Goal: Task Accomplishment & Management: Use online tool/utility

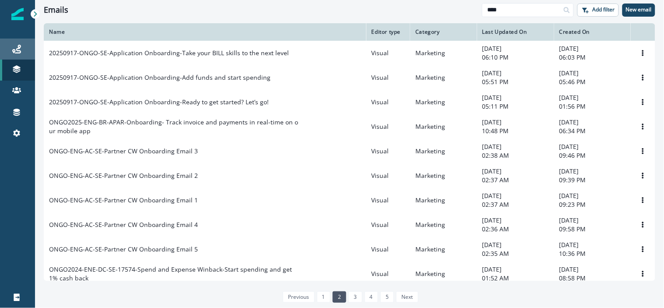
click at [22, 42] on link "Journeys" at bounding box center [17, 49] width 35 height 21
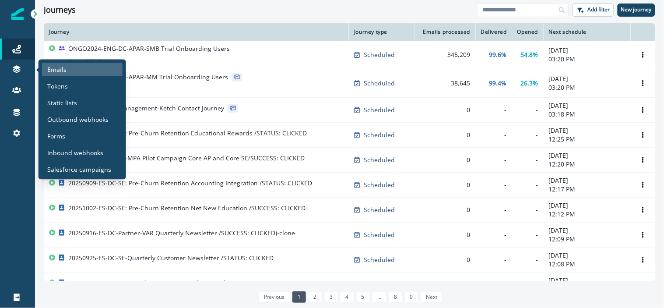
click at [70, 68] on div "Emails" at bounding box center [82, 69] width 81 height 13
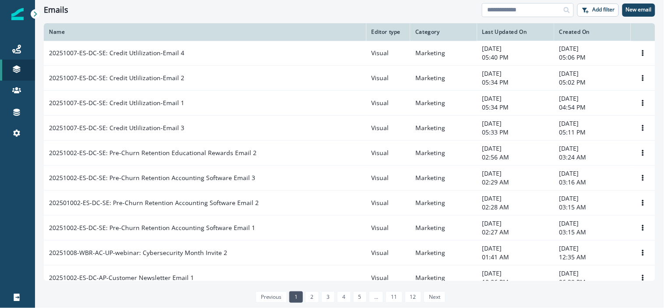
click at [511, 9] on input at bounding box center [528, 10] width 92 height 14
type input "****"
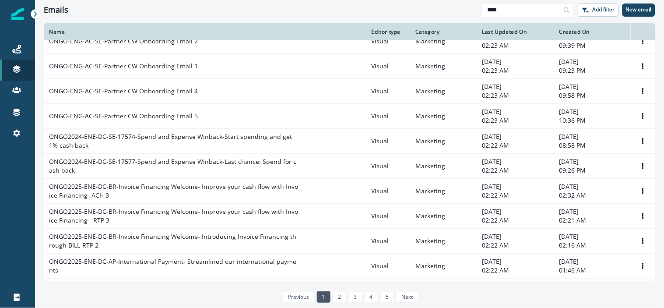
scroll to position [509, 0]
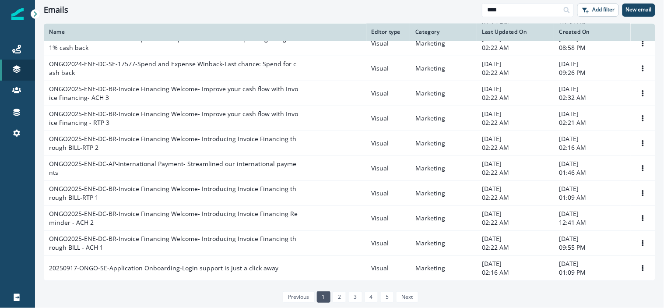
click at [336, 298] on link "2" at bounding box center [340, 296] width 14 height 11
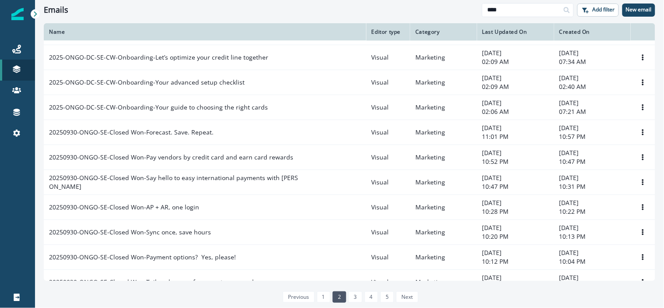
scroll to position [370, 0]
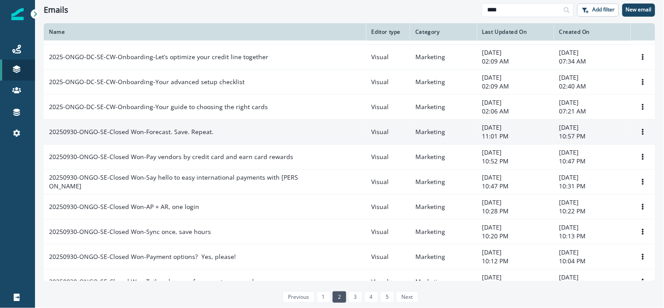
click at [180, 131] on p "20250930-ONGO-SE-Closed Won-Forecast. Save. Repeat." at bounding box center [131, 131] width 165 height 9
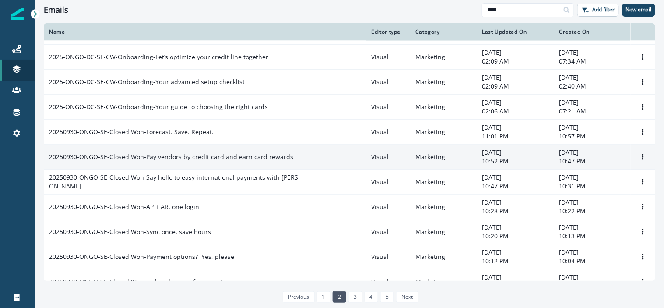
click at [175, 155] on p "20250930-ONGO-SE-Closed Won-Pay vendors by credit card and earn card rewards" at bounding box center [171, 156] width 244 height 9
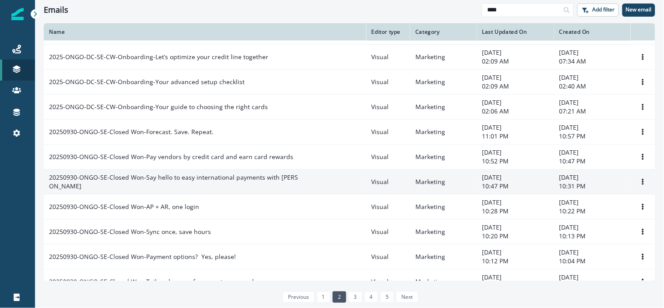
click at [182, 181] on p "20250930-ONGO-SE-Closed Won-Say hello to easy international payments with BILL" at bounding box center [173, 182] width 249 height 18
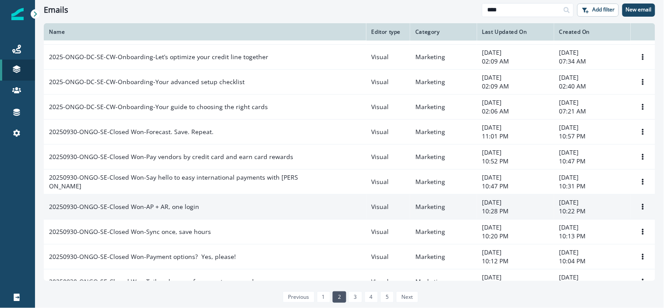
click at [174, 204] on p "20250930-ONGO-SE-Closed Won-AP + AR, one login" at bounding box center [124, 206] width 150 height 9
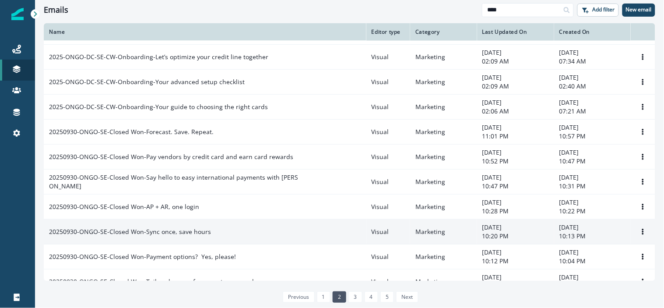
click at [174, 235] on p "20250930-ONGO-SE-Closed Won-Sync once, save hours" at bounding box center [130, 231] width 162 height 9
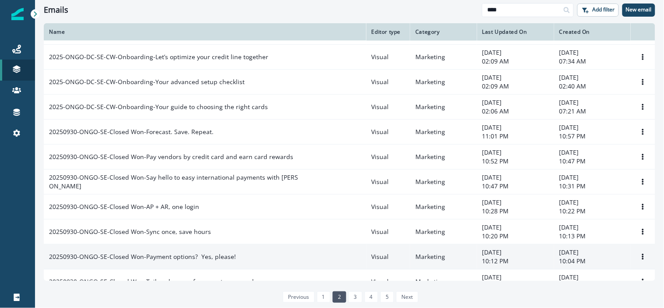
click at [186, 257] on p "20250930-ONGO-SE-Closed Won-Payment options?  Yes, please!" at bounding box center [142, 256] width 187 height 9
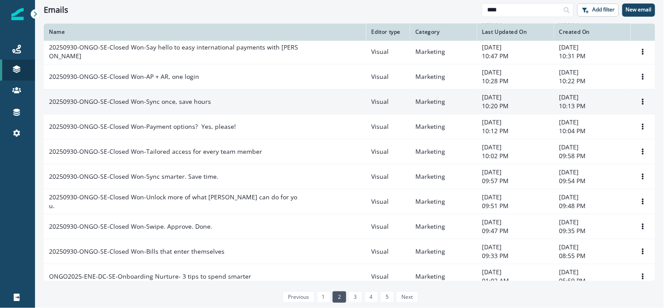
scroll to position [509, 0]
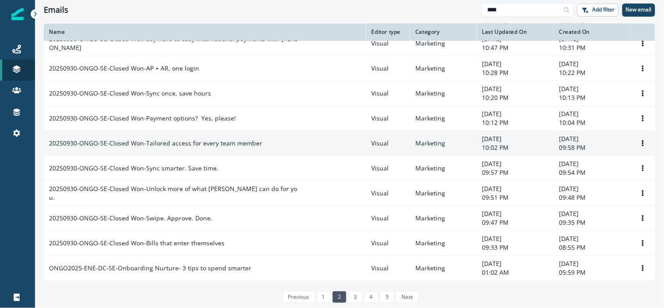
click at [180, 142] on p "20250930-ONGO-SE-Closed Won-Tailored access for every team member" at bounding box center [155, 143] width 213 height 9
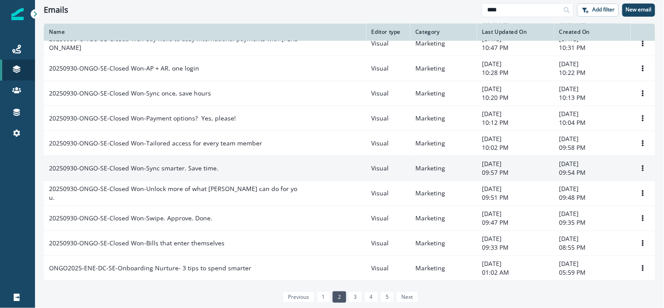
click at [176, 165] on p "20250930-ONGO-SE-Closed Won-Sync smarter. Save time." at bounding box center [133, 168] width 169 height 9
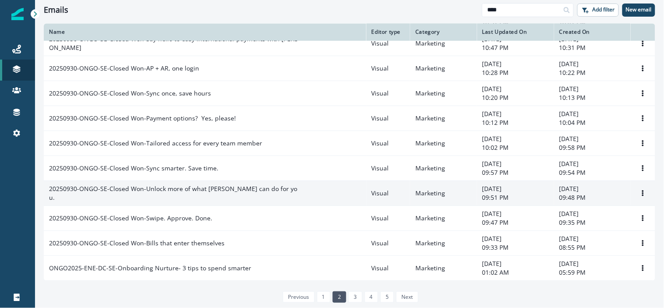
click at [182, 198] on td "20250930-ONGO-SE-Closed Won-Unlock more of what BILL can do for you." at bounding box center [205, 193] width 322 height 25
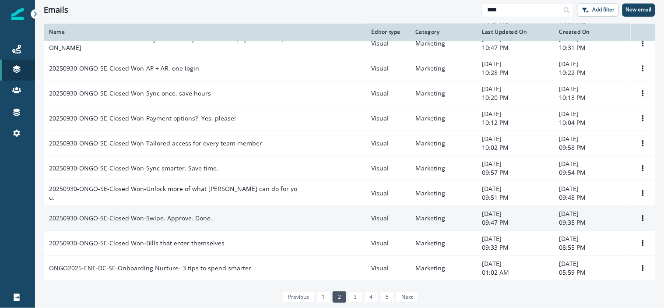
click at [182, 212] on td "20250930-ONGO-SE-Closed Won-Swipe. Approve. Done." at bounding box center [205, 218] width 322 height 25
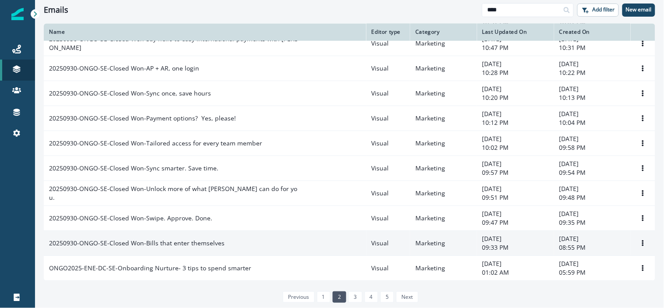
click at [188, 243] on p "20250930-ONGO-SE-Closed Won-Bills that enter themselves" at bounding box center [136, 242] width 175 height 9
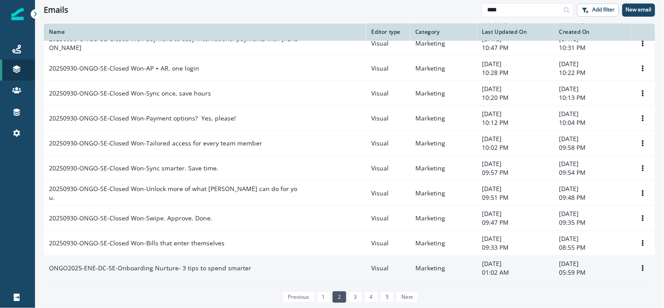
click at [199, 266] on p "ONGO2025-ENE-DC-SE-Onboarding Nurture- 3 tips to spend smarter" at bounding box center [150, 267] width 202 height 9
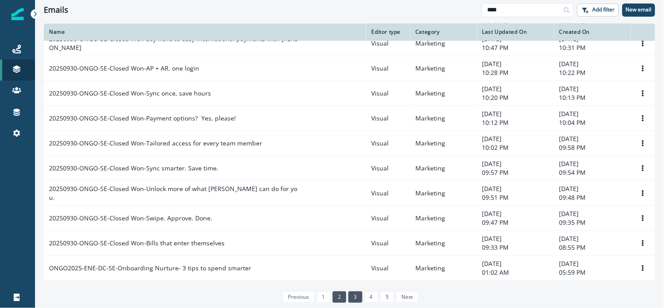
click at [352, 299] on link "3" at bounding box center [355, 296] width 14 height 11
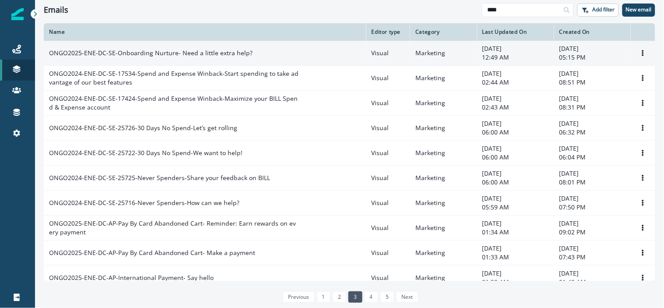
click at [217, 51] on p "ONGO2025-ENE-DC-SE-Onboarding Nurture- Need a little extra help?" at bounding box center [150, 53] width 203 height 9
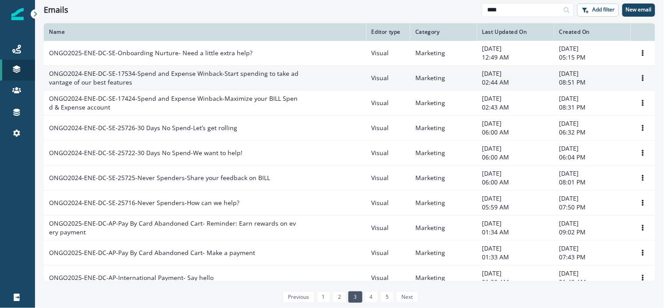
click at [212, 72] on p "ONGO2024-ENE-DC-SE-17534-Spend and Expense Winback-Start spending to take advan…" at bounding box center [173, 78] width 249 height 18
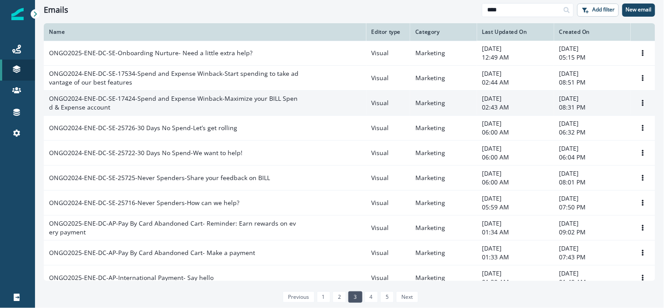
click at [190, 98] on p "ONGO2024-ENE-DC-SE-17424-Spend and Expense Winback-Maximize your BILL Spend & E…" at bounding box center [173, 103] width 249 height 18
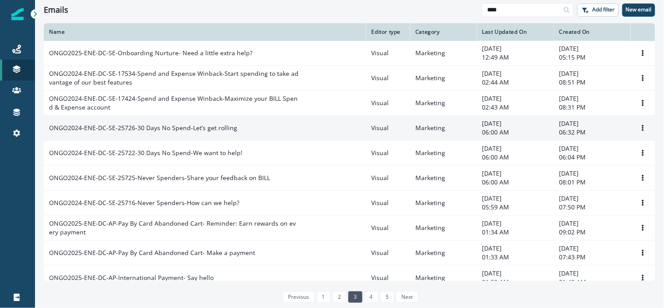
click at [175, 129] on p "ONGO2024-ENE-DC-SE-25726-30 Days No Spend-Let’s get rolling" at bounding box center [143, 127] width 188 height 9
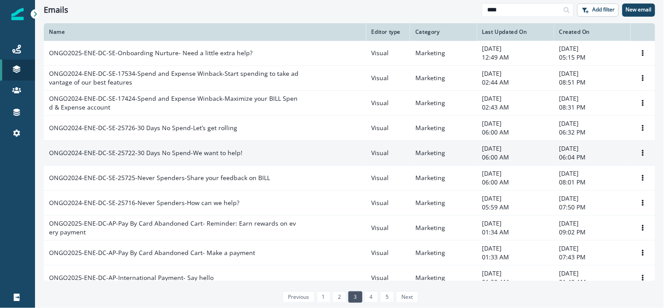
click at [166, 154] on p "ONGO2024-ENE-DC-SE-25722-30 Days No Spend-We want to help!" at bounding box center [145, 152] width 193 height 9
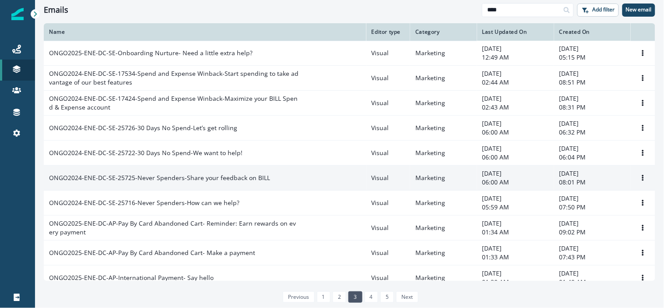
click at [151, 180] on p "ONGO2024-ENE-DC-SE-25725-Never Spenders-Share your feedback on BILL" at bounding box center [159, 177] width 221 height 9
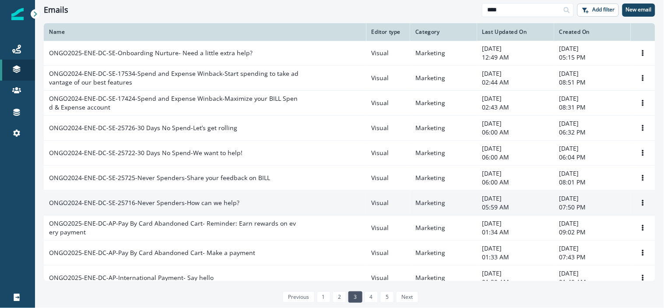
click at [141, 200] on p "ONGO2024-ENE-DC-SE-25716-Never Spenders-How can we help?" at bounding box center [144, 202] width 190 height 9
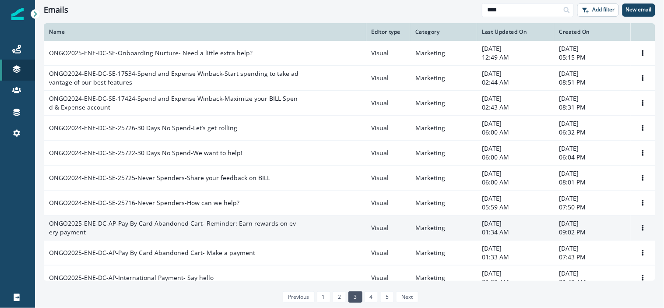
click at [138, 221] on p "ONGO2025-ENE-DC-AP-Pay By Card Abandoned Cart- Reminder: Earn rewards on every …" at bounding box center [173, 228] width 249 height 18
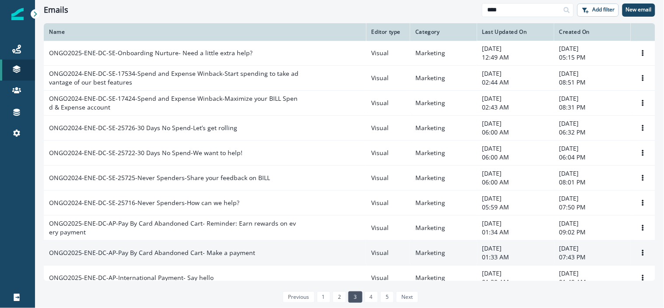
click at [136, 252] on p "ONGO2025-ENE-DC-AP-Pay By Card Abandoned Cart- Make a payment" at bounding box center [152, 252] width 206 height 9
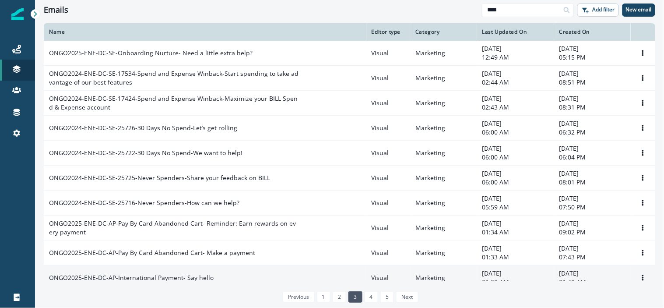
click at [134, 280] on p "ONGO2025-ENE-DC-AP-International Payment- Say hello" at bounding box center [131, 277] width 165 height 9
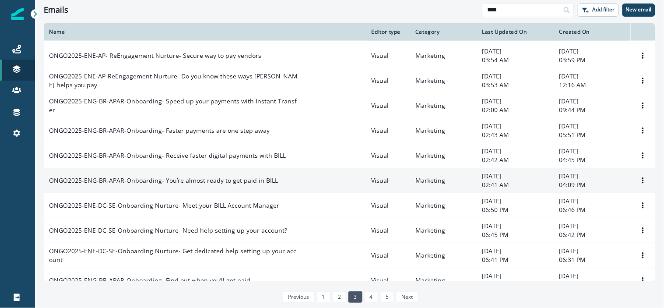
scroll to position [248, 0]
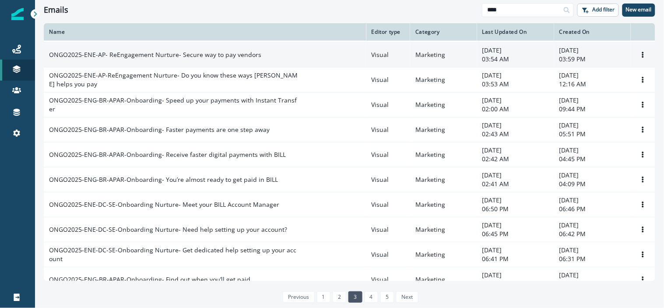
click at [189, 53] on p "ONGO2025-ENE-AP- ReEngagement Nurture- Secure way to pay vendors" at bounding box center [155, 54] width 212 height 9
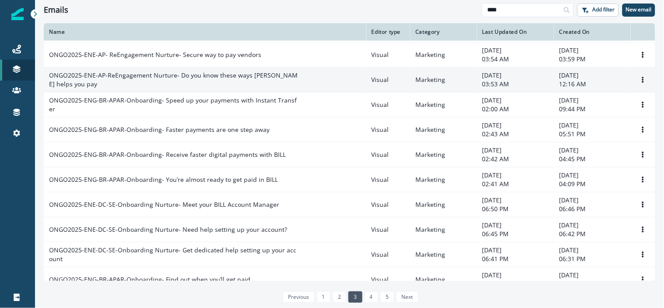
click at [189, 76] on p "ONGO2025-ENE-AP-ReEngagement Nurture- Do you know these ways BILL helps you pay" at bounding box center [173, 80] width 249 height 18
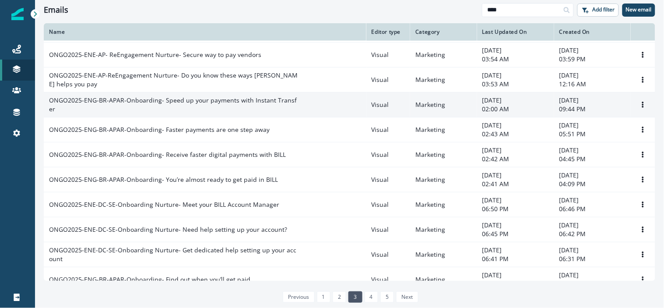
click at [189, 99] on p "ONGO2025-ENG-BR-APAR-Onboarding- Speed up your payments with Instant Transfer" at bounding box center [173, 105] width 249 height 18
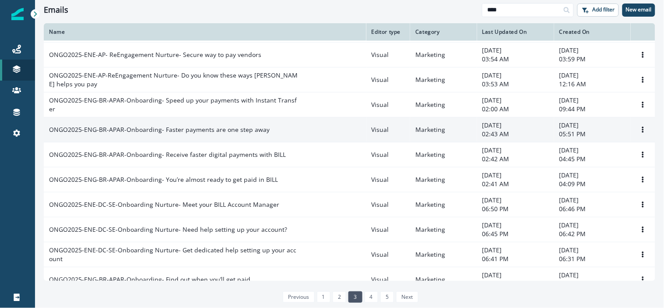
click at [189, 127] on p "ONGO2025-ENG-BR-APAR-Onboarding- Faster payments are one step away" at bounding box center [159, 129] width 221 height 9
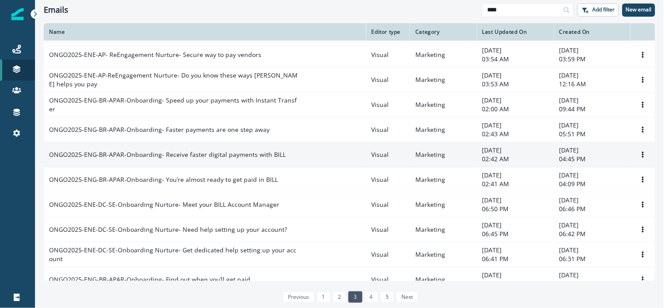
click at [186, 151] on p "ONGO2025-ENG-BR-APAR-Onboarding- Receive faster digital payments with BILL" at bounding box center [167, 154] width 237 height 9
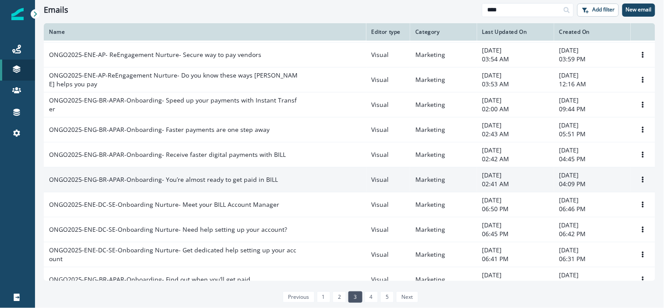
click at [180, 179] on p "ONGO2025-ENG-BR-APAR-Onboarding- You’re almost ready to get paid in BILL" at bounding box center [163, 179] width 229 height 9
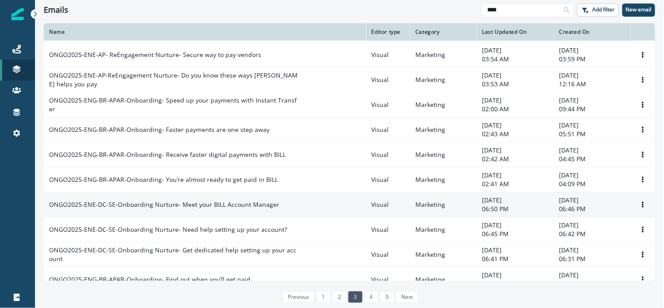
click at [182, 204] on p "ONGO2025-ENE-DC-SE-Onboarding Nurture- Meet your BILL Account Manager" at bounding box center [164, 204] width 230 height 9
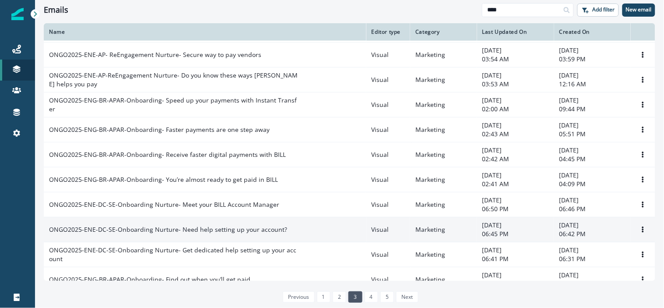
click at [185, 228] on p "ONGO2025-ENE-DC-SE-Onboarding Nurture- Need help setting up your account?" at bounding box center [168, 229] width 238 height 9
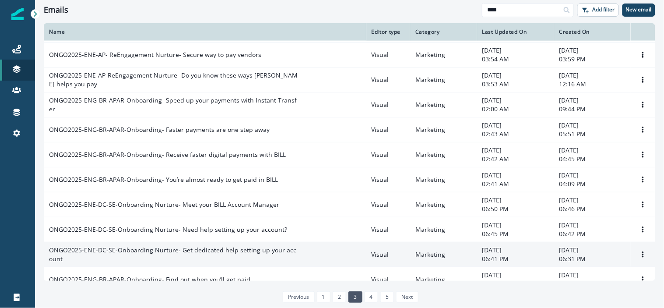
click at [197, 250] on p "ONGO2025-ENE-DC-SE-Onboarding Nurture- Get dedicated help setting up your accou…" at bounding box center [173, 254] width 249 height 18
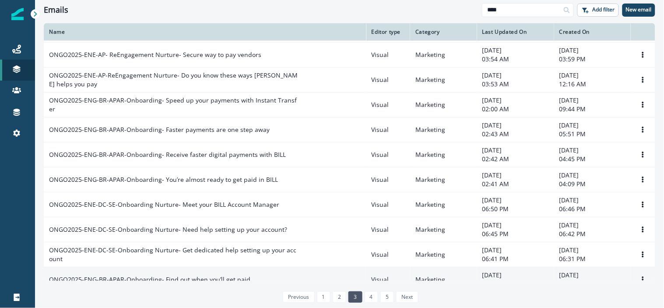
click at [199, 278] on p "ONGO2025-ENG-BR-APAR-Onboarding- Find out when you’ll get paid" at bounding box center [149, 279] width 201 height 9
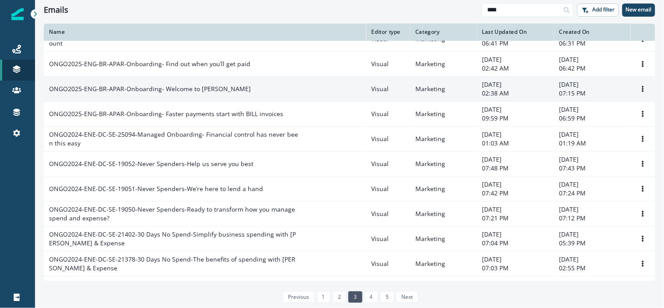
scroll to position [464, 0]
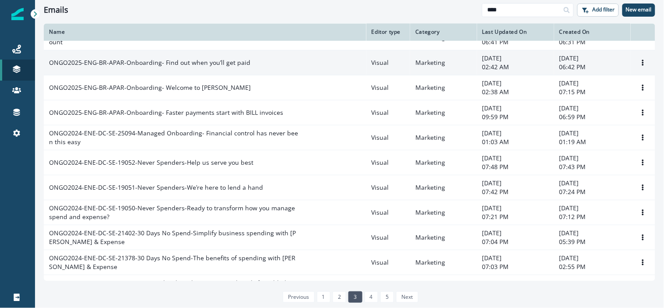
click at [225, 64] on p "ONGO2025-ENG-BR-APAR-Onboarding- Find out when you’ll get paid" at bounding box center [149, 62] width 201 height 9
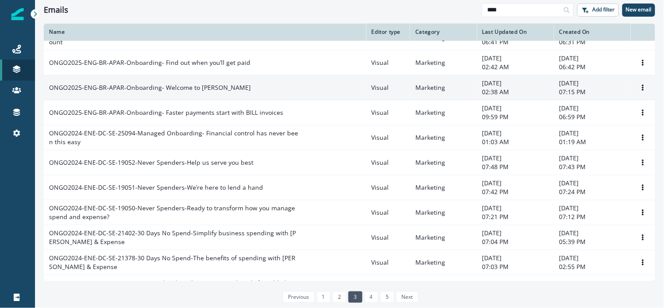
click at [198, 87] on p "ONGO2025-ENG-BR-APAR-Onboarding- Welcome to BILL- B" at bounding box center [150, 87] width 202 height 9
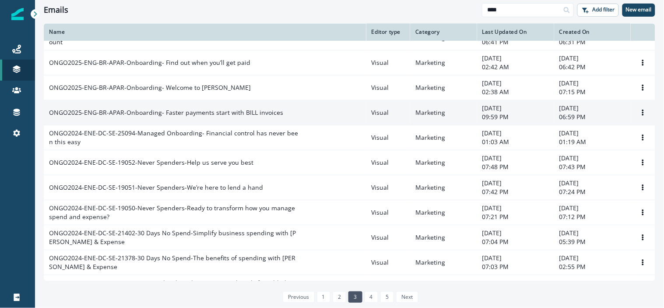
click at [198, 112] on p "ONGO2025-ENG-BR-APAR-Onboarding- Faster payments start with BILL invoices" at bounding box center [166, 112] width 234 height 9
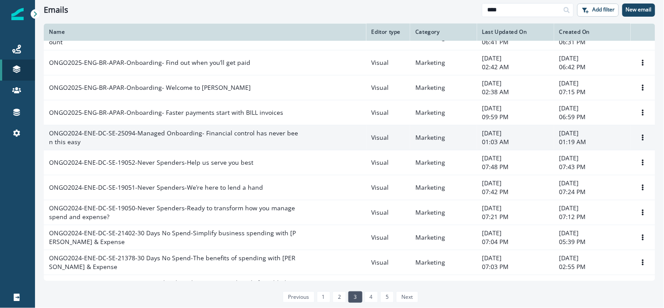
click at [195, 132] on p "ONGO2024-ENE-DC-SE-25094-Managed Onboarding- Financial control has never been t…" at bounding box center [173, 138] width 249 height 18
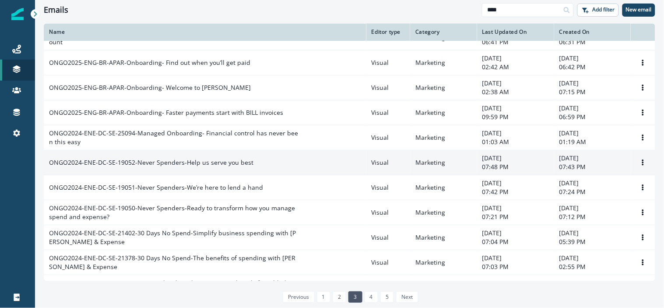
click at [197, 161] on p "ONGO2024-ENE-DC-SE-19052-Never Spenders-Help us serve you best" at bounding box center [151, 162] width 204 height 9
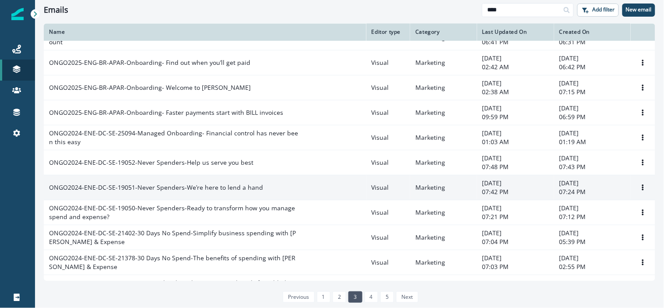
click at [197, 185] on p "ONGO2024-ENE-DC-SE-19051-Never Spenders-We’re here to lend a hand" at bounding box center [156, 187] width 214 height 9
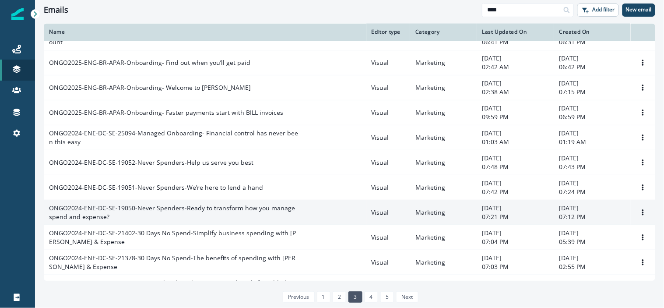
click at [197, 207] on p "ONGO2024-ENE-DC-SE-19050-Never Spenders-Ready to transform how you manage spend…" at bounding box center [173, 212] width 249 height 18
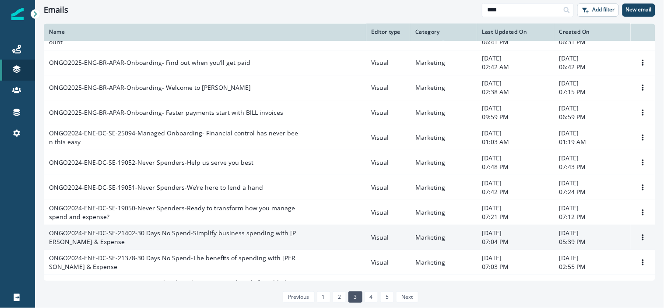
click at [191, 234] on p "ONGO2024-ENE-DC-SE-21402-30 Days No Spend-Simplify business spending with BILL …" at bounding box center [173, 237] width 249 height 18
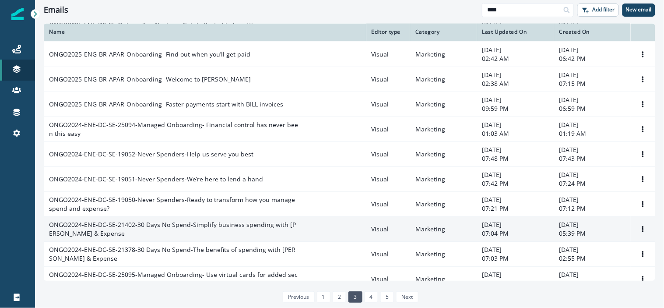
scroll to position [509, 0]
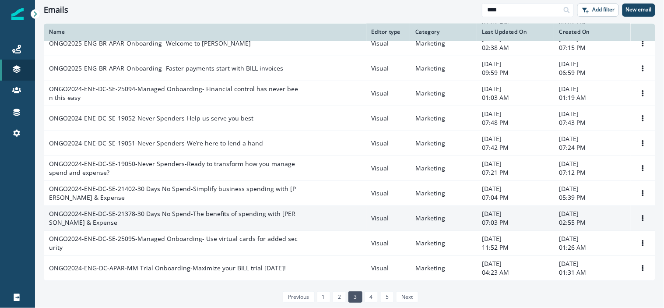
click at [178, 209] on p "ONGO2024-ENE-DC-SE-21378-30 Days No Spend-The benefits of spending with BILL Sp…" at bounding box center [173, 218] width 249 height 18
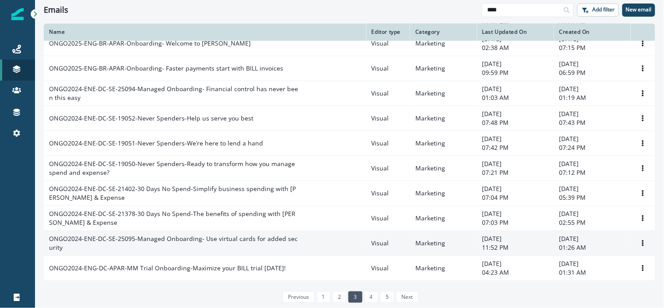
click at [177, 238] on p "ONGO2024-ENE-DC-SE-25095-Managed Onboarding- Use virtual cards for added securi…" at bounding box center [173, 243] width 249 height 18
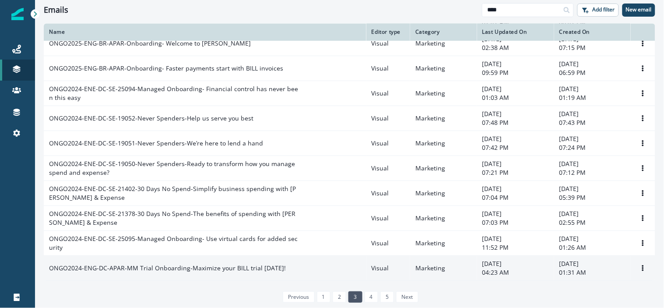
click at [177, 267] on p "ONGO2024-ENG-DC-APAR-MM Trial Onboarding-Maximize your BILL trial today!" at bounding box center [167, 267] width 237 height 9
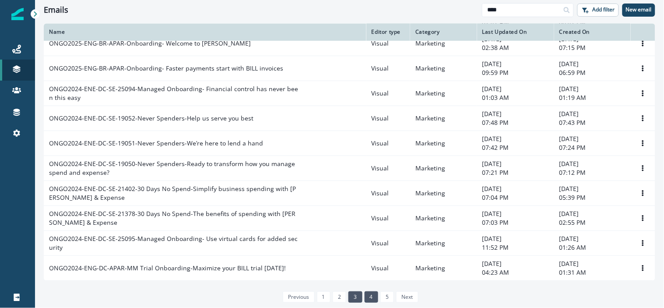
click at [378, 293] on link "4" at bounding box center [371, 296] width 14 height 11
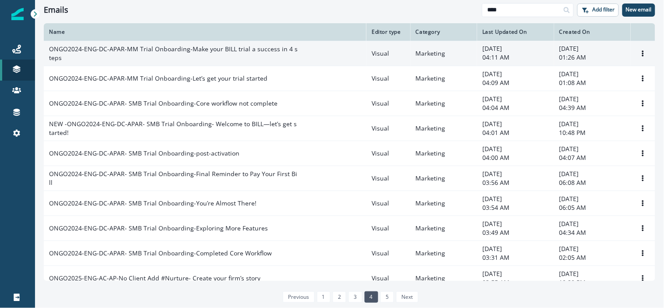
click at [262, 47] on p "ONGO2024-ENG-DC-APAR-MM Trial Onboarding-Make your BILL trial a success in 4 st…" at bounding box center [174, 54] width 250 height 18
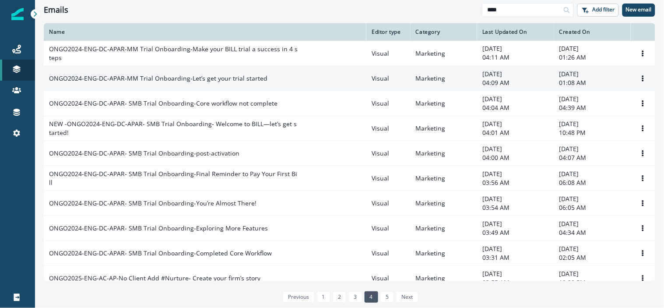
click at [209, 76] on p "ONGO2024-ENG-DC-APAR-MM Trial Onboarding-Let’s get your trial started" at bounding box center [158, 78] width 218 height 9
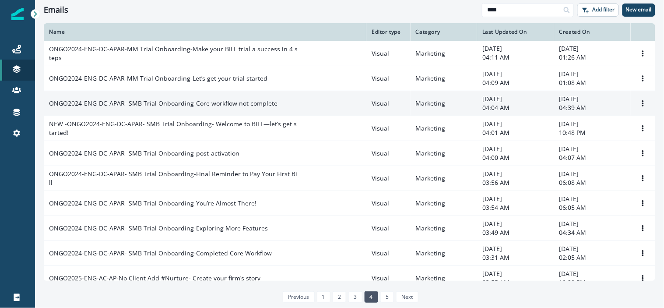
click at [210, 105] on p "ONGO2024-ENG-DC-APAR- SMB Trial Onboarding-Core workflow not complete" at bounding box center [163, 103] width 228 height 9
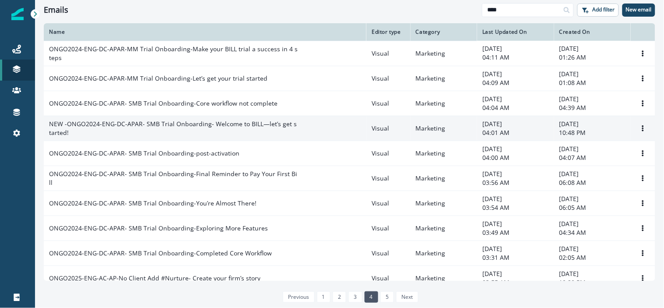
click at [210, 121] on p "NEW -ONGO2024-ENG-DC-APAR- SMB Trial Onboarding- Welcome to BILL—let’s get star…" at bounding box center [174, 128] width 250 height 18
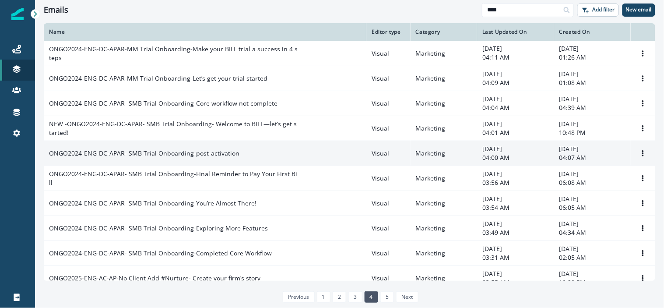
click at [203, 151] on p "ONGO2024-ENG-DC-APAR- SMB Trial Onboarding-post-activation" at bounding box center [144, 153] width 190 height 9
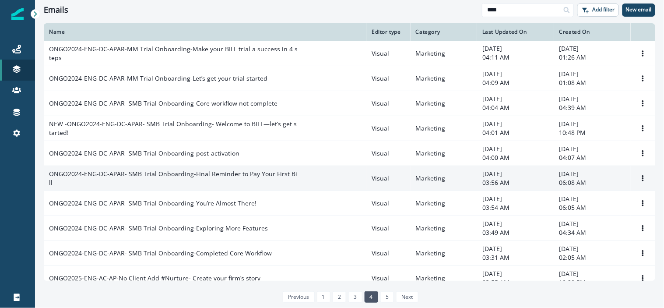
click at [212, 175] on p "ONGO2024-ENG-DC-APAR- SMB Trial Onboarding-Final Reminder to Pay Your First Bill" at bounding box center [174, 178] width 250 height 18
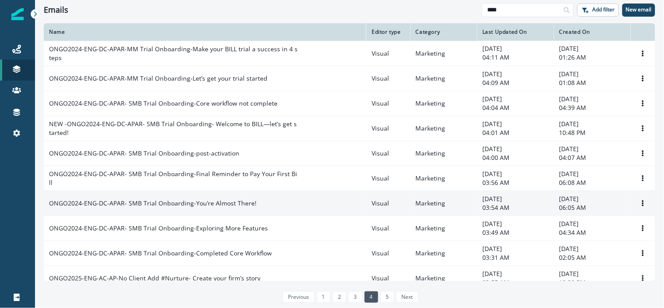
click at [215, 202] on p "ONGO2024-ENG-DC-APAR- SMB Trial Onboarding-You’re Almost There!" at bounding box center [152, 203] width 207 height 9
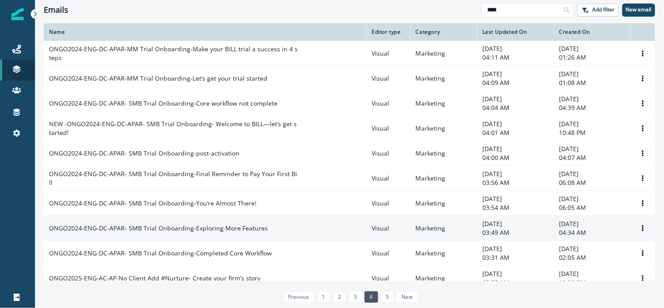
click at [226, 232] on p "ONGO2024-ENG-DC-APAR- SMB Trial Onboarding-Exploring More Features" at bounding box center [158, 228] width 219 height 9
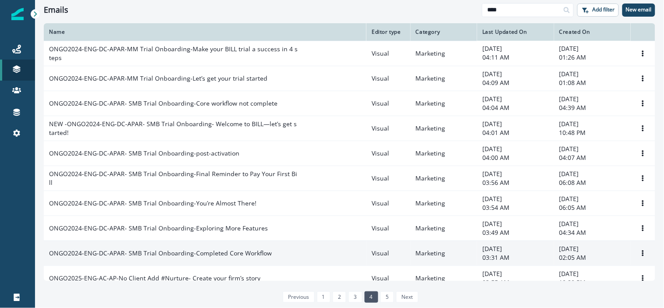
click at [226, 249] on p "ONGO2024-ENG-DC-APAR- SMB Trial Onboarding-Completed Core Workflow" at bounding box center [160, 253] width 223 height 9
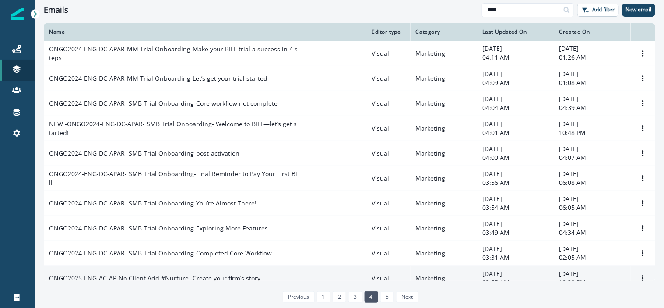
click at [222, 274] on p "ONGO2025-ENG-AC-AP-No Client Add #Nurture- Create your firm’s story" at bounding box center [154, 277] width 211 height 9
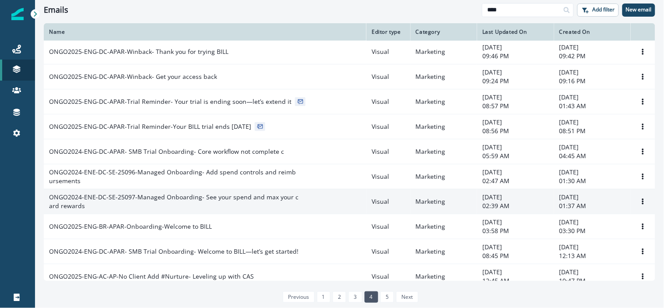
scroll to position [252, 0]
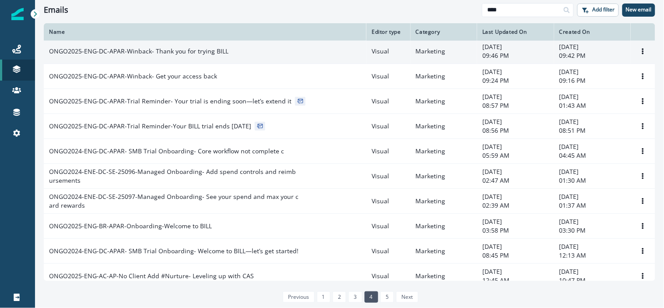
click at [192, 50] on p "ONGO2025-ENG-DC-APAR-Winback- Thank you for trying BILL" at bounding box center [138, 51] width 179 height 9
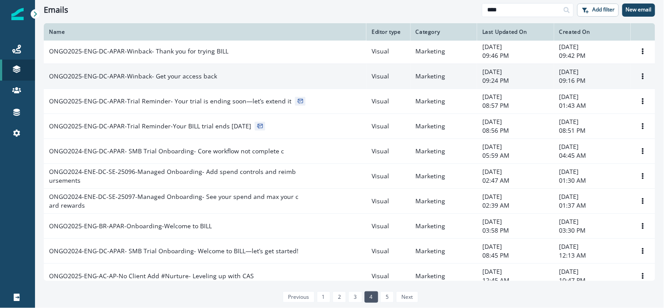
click at [185, 75] on p "ONGO2025-ENG-DC-APAR-Winback- Get your access back" at bounding box center [133, 76] width 168 height 9
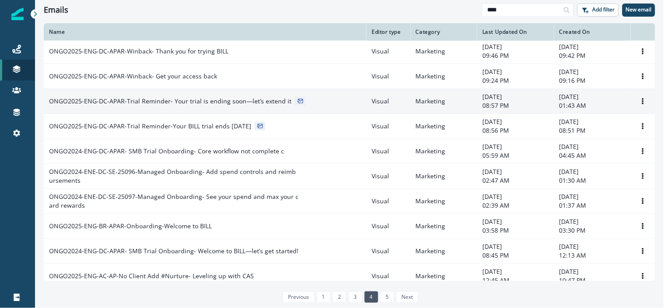
click at [187, 97] on p "ONGO2025-ENG-DC-APAR-Trial Reminder- Your trial is ending soon—let’s extend it" at bounding box center [170, 101] width 242 height 9
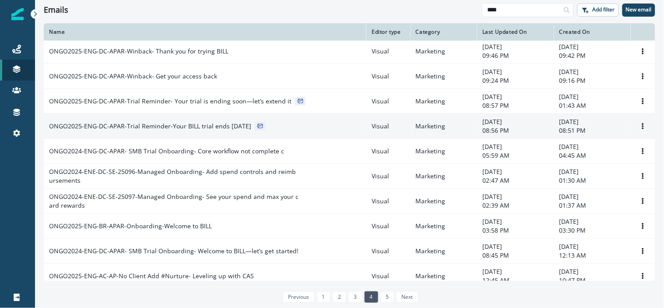
click at [187, 119] on td "ONGO2025-ENG-DC-APAR-Trial Reminder-Your BILL trial ends in 2 days" at bounding box center [205, 125] width 322 height 25
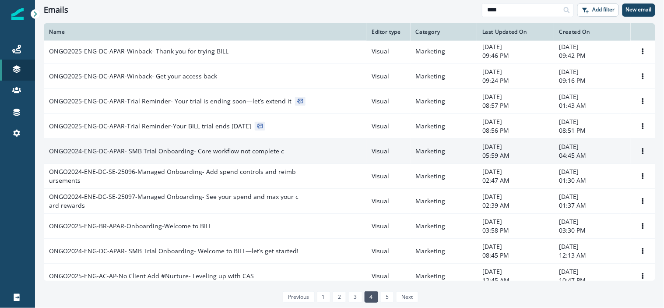
click at [183, 151] on p "ONGO2024-ENG-DC-APAR- SMB Trial Onboarding- Core workflow not complete c" at bounding box center [166, 151] width 235 height 9
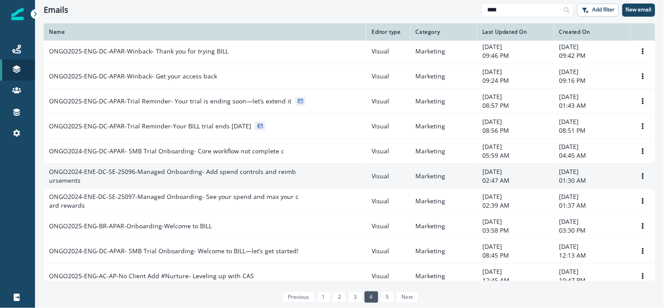
click at [183, 169] on p "ONGO2024-ENE-DC-SE-25096-Managed Onboarding- Add spend controls and reimburseme…" at bounding box center [174, 176] width 250 height 18
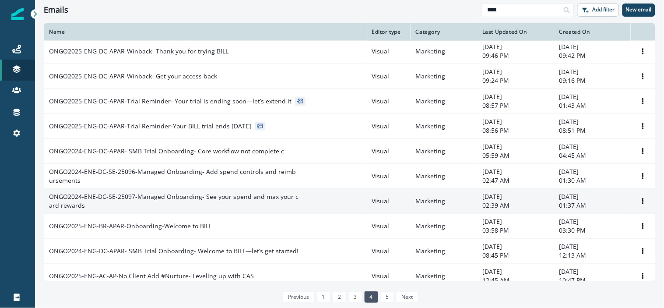
click at [184, 194] on p "ONGO2024-ENE-DC-SE-25097-Managed Onboarding- See your spend and max your card r…" at bounding box center [174, 201] width 250 height 18
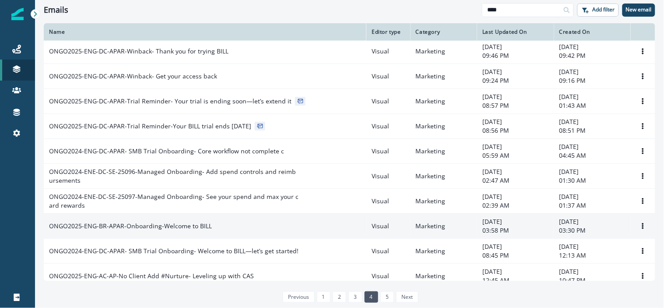
click at [191, 226] on p "ONGO2025-ENG-BR-APAR-Onboarding-Welcome to BILL" at bounding box center [130, 225] width 163 height 9
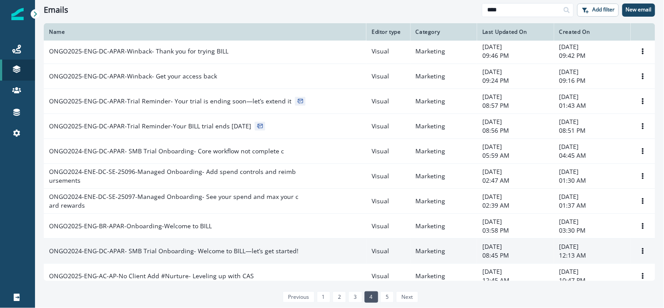
click at [193, 248] on p "ONGO2024-ENG-DC-APAR- SMB Trial Onboarding- Welcome to BILL—let’s get started!" at bounding box center [173, 250] width 249 height 9
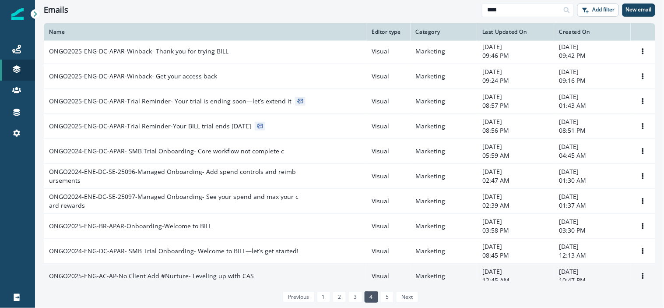
click at [203, 272] on p "ONGO2025-ENG-AC-AP-No Client Add #Nurture- Leveling up with CAS" at bounding box center [151, 275] width 205 height 9
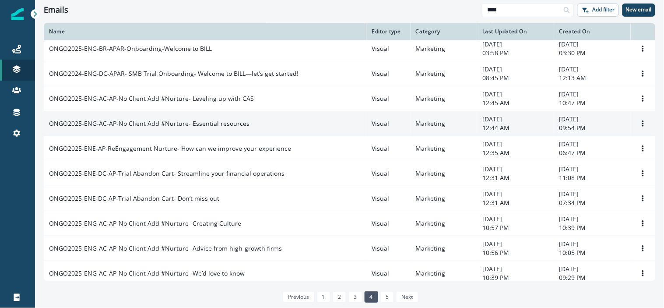
scroll to position [429, 0]
click at [208, 120] on p "ONGO2025-ENG-AC-AP-No Client Add #Nurture- Essential resources" at bounding box center [149, 123] width 200 height 9
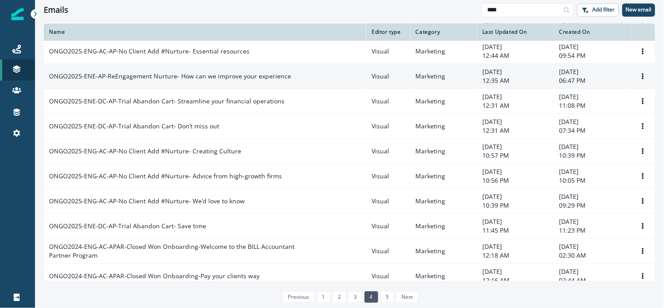
scroll to position [501, 0]
click at [225, 74] on p "ONGO2025-ENE-AP-ReEngagement Nurture- How can we improve your experience" at bounding box center [170, 75] width 242 height 9
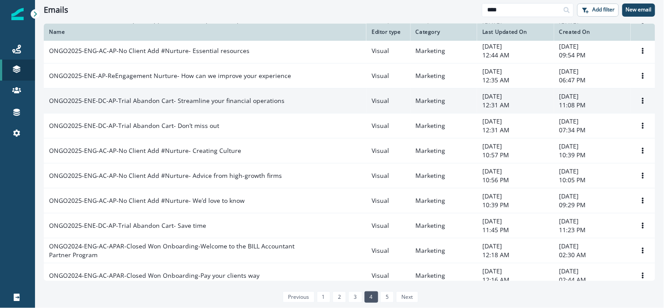
click at [222, 97] on p "ONGO2025-ENE-DC-AP-Trial Abandon Cart- Streamline your financial operations" at bounding box center [166, 100] width 235 height 9
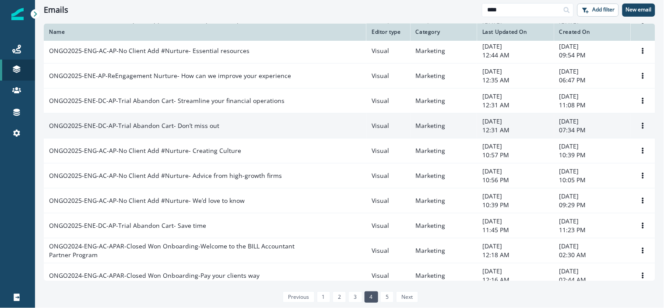
click at [190, 124] on p "ONGO2025-ENE-DC-AP-Trial Abandon Cart- Don’t miss out" at bounding box center [134, 125] width 170 height 9
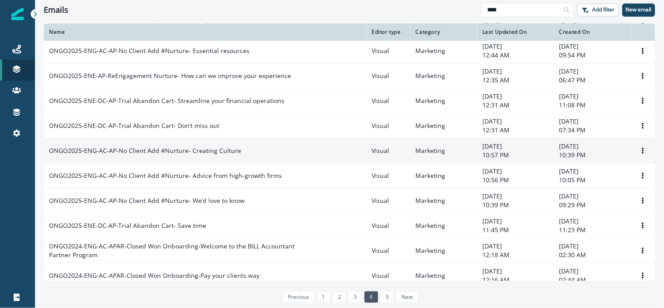
click at [194, 149] on p "ONGO2025-ENG-AC-AP-No Client Add #Nurture- Creating Culture" at bounding box center [145, 150] width 192 height 9
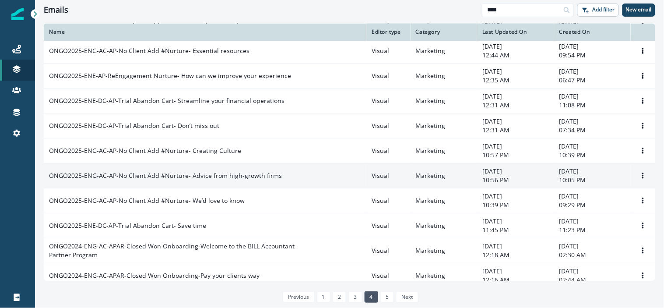
click at [186, 172] on p "ONGO2025-ENG-AC-AP-No Client Add #Nurture- Advice from high-growth firms" at bounding box center [165, 175] width 233 height 9
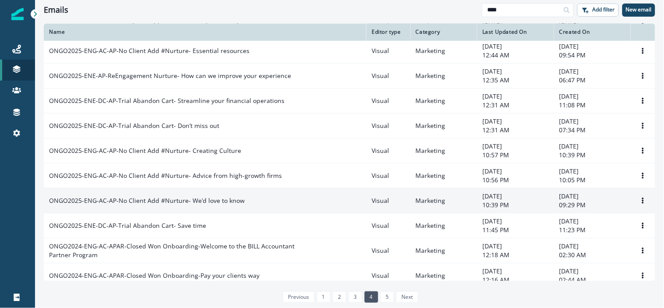
click at [180, 197] on p "ONGO2025-ENG-AC-AP-No Client Add #Nurture- We’d love to know" at bounding box center [147, 200] width 196 height 9
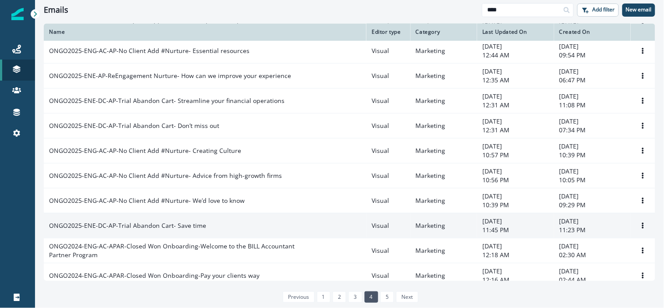
click at [177, 222] on p "ONGO2025-ENE-DC-AP-Trial Abandon Cart- Save time" at bounding box center [127, 225] width 157 height 9
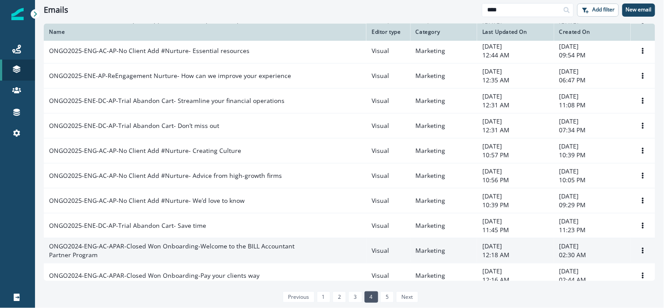
click at [180, 245] on p "ONGO2024-ENG-AC-APAR-Closed Won Onboarding-Welcome to the BILL Accountant Partn…" at bounding box center [174, 251] width 250 height 18
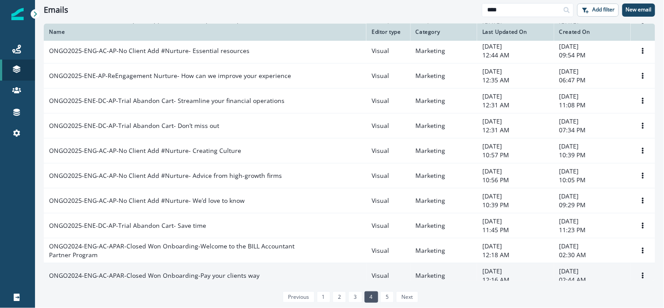
click at [186, 273] on p "ONGO2024-ENG-AC-APAR-Closed Won Onboarding-Pay your clients way" at bounding box center [154, 275] width 210 height 9
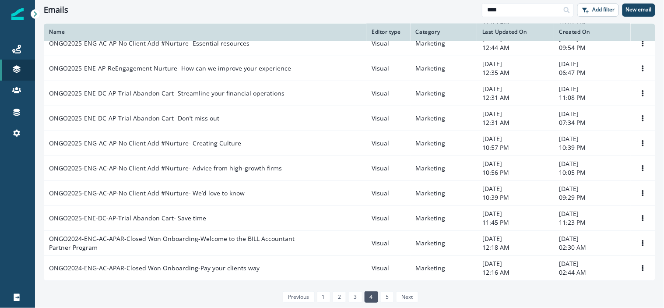
click at [382, 298] on link "5" at bounding box center [387, 296] width 14 height 11
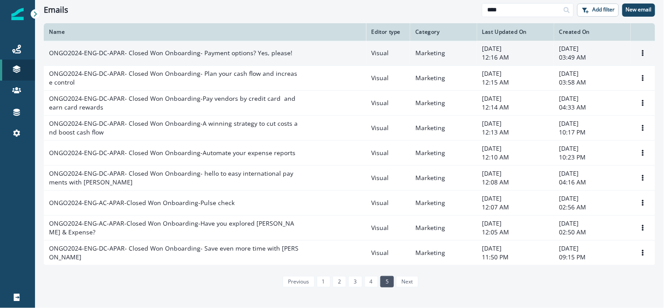
click at [263, 50] on p "ONGO2024-ENG-DC-APAR- Closed Won Onboarding- Payment options? Yes, please!" at bounding box center [170, 53] width 243 height 9
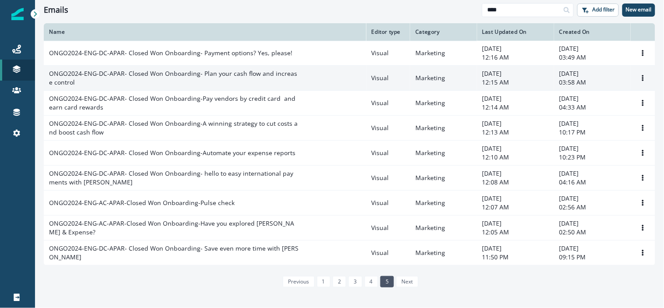
click at [263, 73] on p "ONGO2024-ENG-DC-APAR- Closed Won Onboarding- Plan your cash flow and increase c…" at bounding box center [173, 78] width 249 height 18
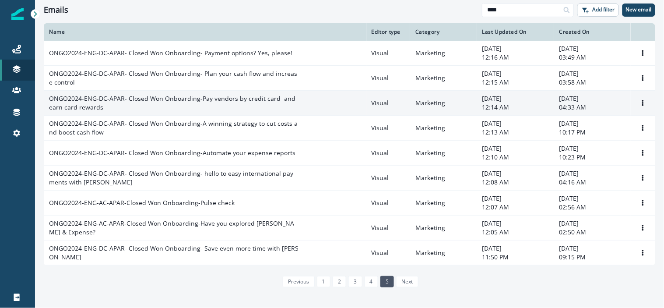
click at [270, 96] on p "ONGO2024-ENG-DC-APAR- Closed Won Onboarding-Pay vendors by credit card  and ear…" at bounding box center [173, 103] width 249 height 18
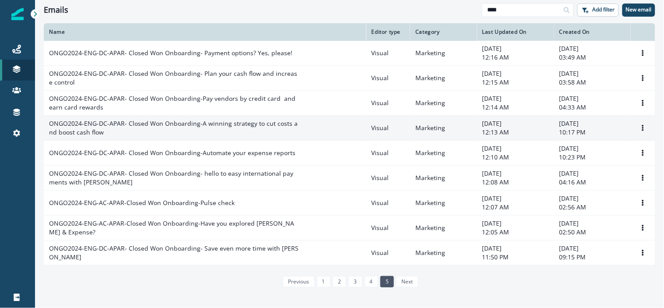
click at [270, 122] on p "ONGO2024-ENG-DC-APAR- Closed Won Onboarding-A winning strategy to cut costs and…" at bounding box center [173, 128] width 249 height 18
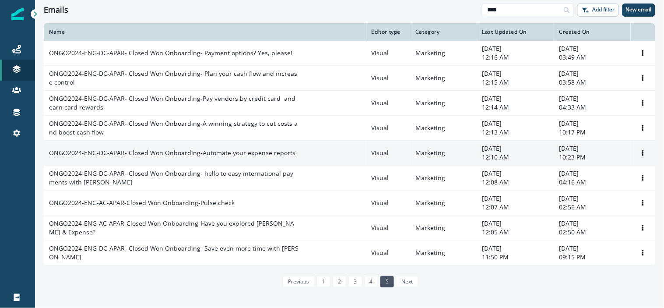
click at [261, 150] on p "ONGO2024-ENG-DC-APAR- Closed Won Onboarding-Automate your expense reports" at bounding box center [172, 152] width 246 height 9
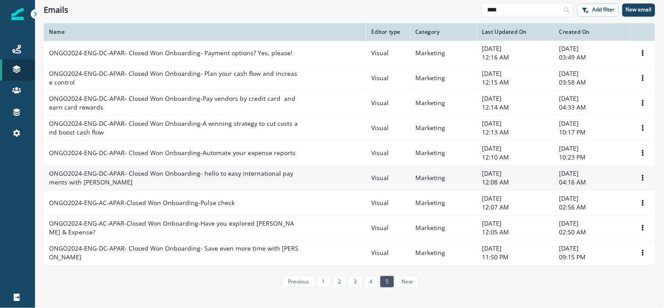
click at [254, 174] on p "ONGO2024-ENG-DC-APAR- Closed Won Onboarding- hello to easy international paymen…" at bounding box center [173, 178] width 249 height 18
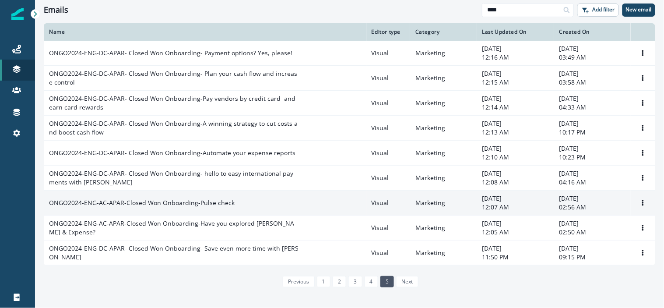
click at [219, 201] on p "ONGO2024-ENG-AC-APAR-Closed Won Onboarding-Pulse check" at bounding box center [142, 202] width 186 height 9
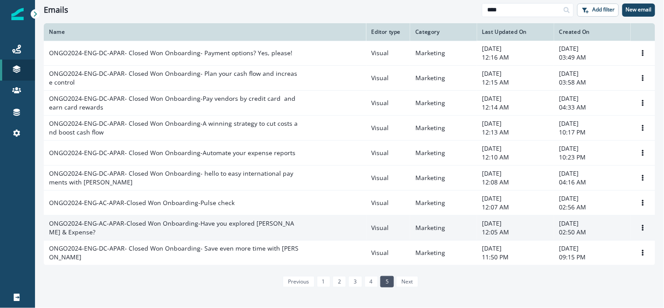
click at [221, 224] on p "ONGO2024-ENG-AC-APAR-Closed Won Onboarding-Have you explored BILL Spend & Expen…" at bounding box center [173, 228] width 249 height 18
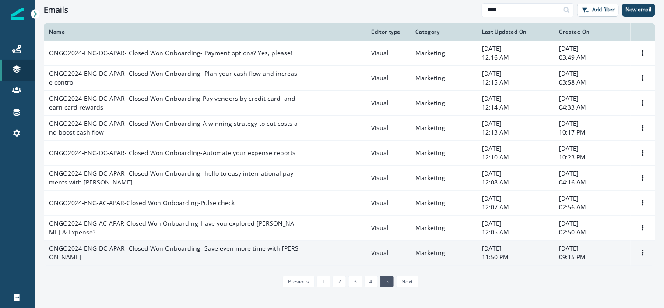
click at [220, 246] on td "ONGO2024-ENG-DC-APAR- Closed Won Onboarding- Save even more time with [PERSON_N…" at bounding box center [205, 252] width 322 height 25
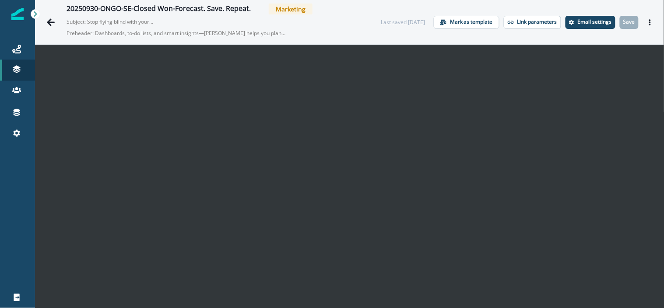
scroll to position [14, 0]
click at [623, 22] on p "Save" at bounding box center [629, 22] width 12 height 6
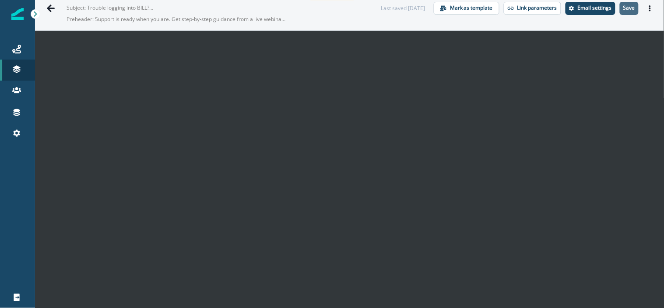
click at [623, 10] on p "Save" at bounding box center [629, 8] width 12 height 6
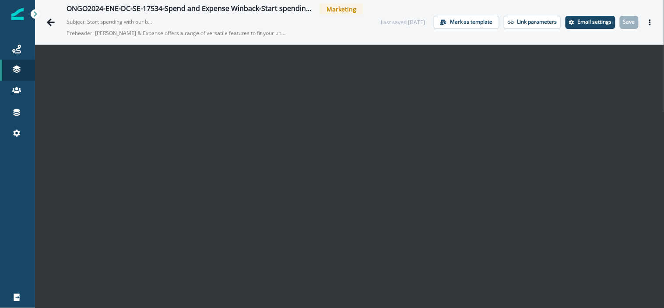
scroll to position [14, 0]
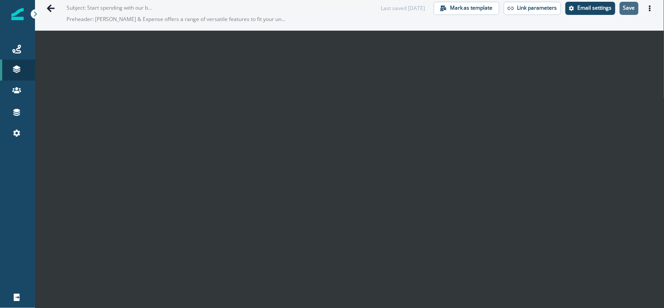
click at [623, 7] on p "Save" at bounding box center [629, 8] width 12 height 6
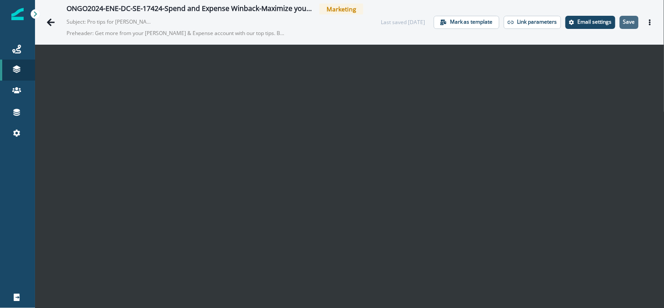
click at [620, 18] on button "Save" at bounding box center [629, 22] width 19 height 13
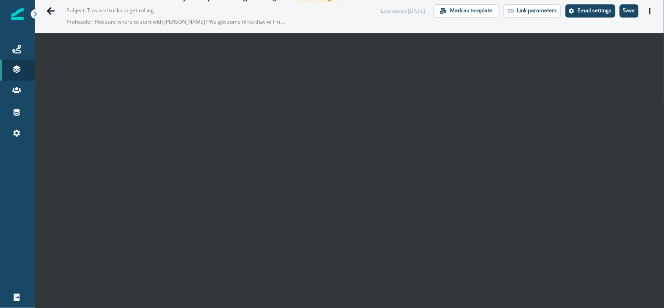
scroll to position [14, 0]
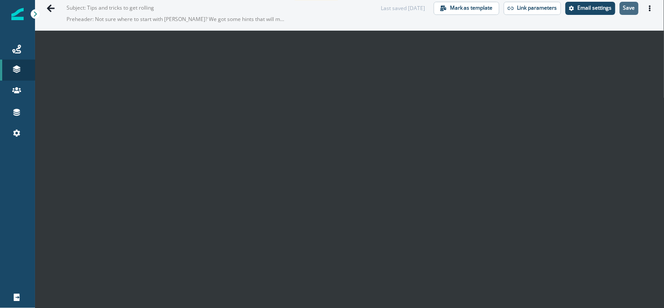
click at [623, 7] on p "Save" at bounding box center [629, 8] width 12 height 6
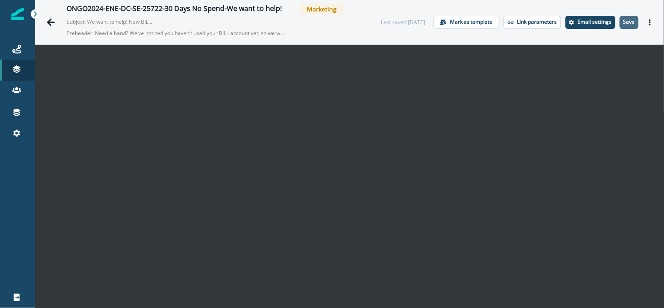
click at [623, 20] on p "Save" at bounding box center [629, 22] width 12 height 6
click at [626, 26] on button "Save" at bounding box center [629, 22] width 19 height 13
click at [623, 20] on p "Save" at bounding box center [629, 22] width 12 height 6
click at [623, 23] on p "Save" at bounding box center [629, 22] width 12 height 6
click at [623, 25] on p "Save" at bounding box center [629, 22] width 12 height 6
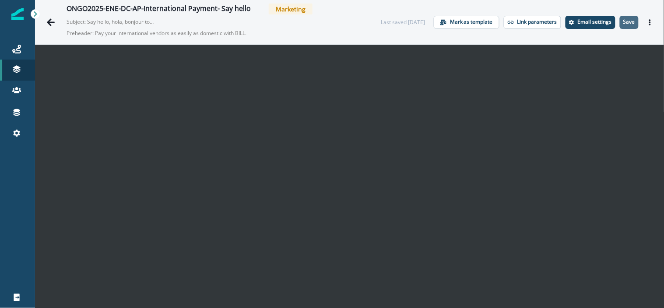
click at [630, 22] on button "Save" at bounding box center [629, 22] width 19 height 13
click at [623, 19] on p "Save" at bounding box center [629, 22] width 12 height 6
click at [623, 23] on p "Save" at bounding box center [629, 22] width 12 height 6
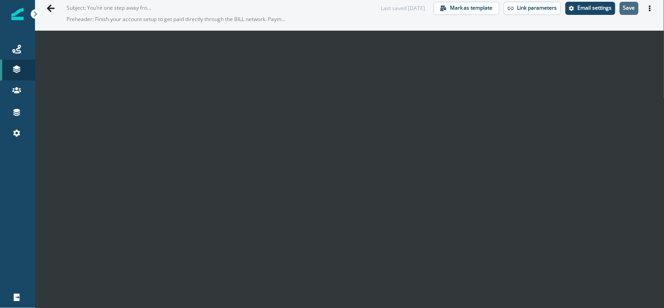
click at [625, 7] on p "Save" at bounding box center [629, 8] width 12 height 6
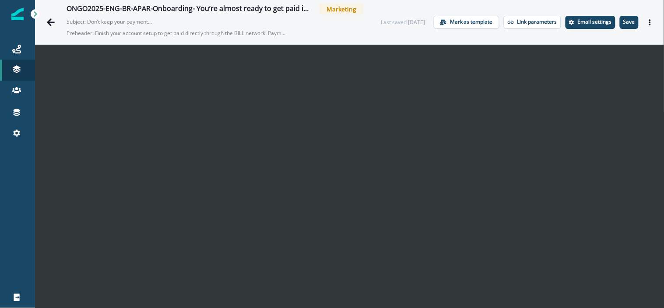
scroll to position [14, 0]
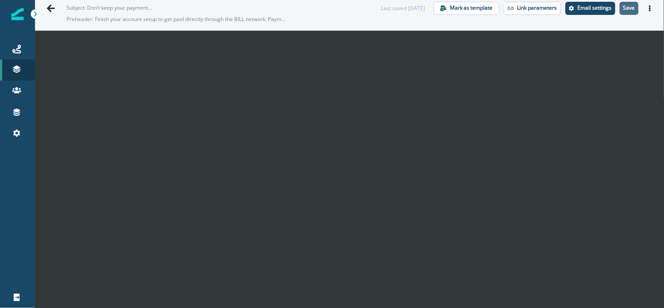
click at [623, 5] on p "Save" at bounding box center [629, 8] width 12 height 6
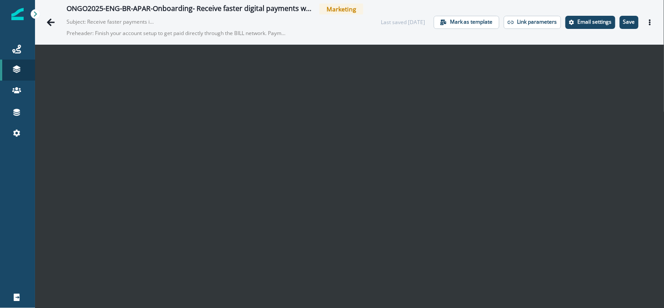
scroll to position [14, 0]
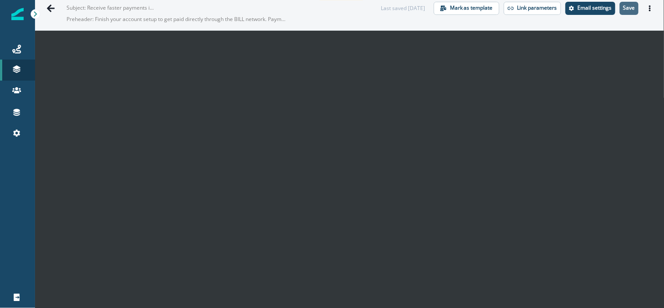
click at [623, 5] on p "Save" at bounding box center [629, 8] width 12 height 6
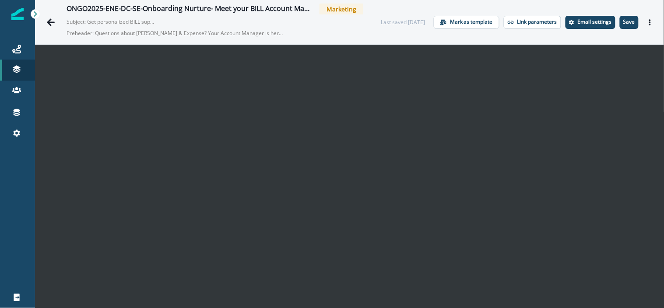
scroll to position [14, 0]
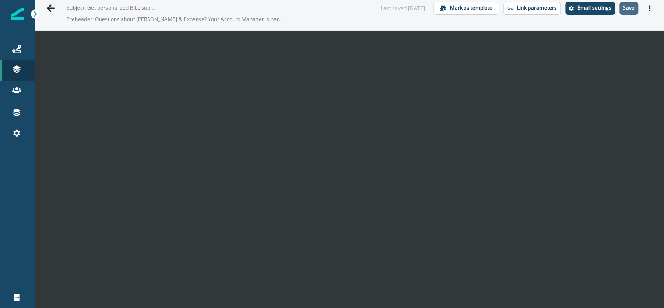
click at [620, 5] on button "Save" at bounding box center [629, 8] width 19 height 13
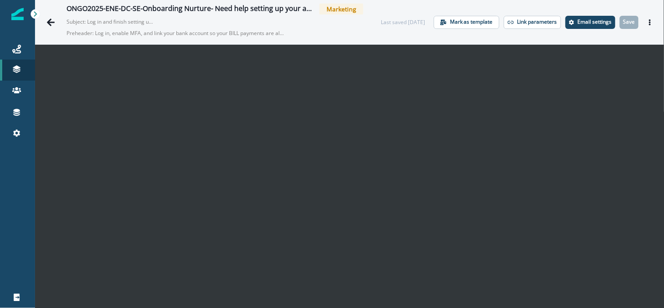
scroll to position [14, 0]
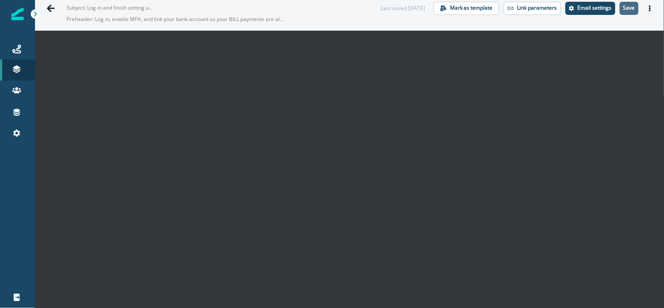
click at [629, 7] on button "Save" at bounding box center [629, 8] width 19 height 13
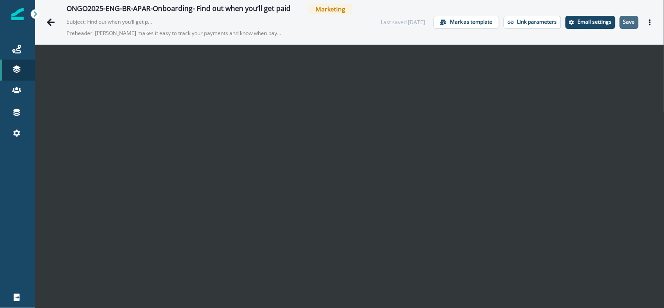
click at [623, 22] on p "Save" at bounding box center [629, 22] width 12 height 6
click at [620, 22] on button "Save" at bounding box center [629, 22] width 19 height 13
click at [623, 24] on p "Save" at bounding box center [629, 22] width 12 height 6
click at [627, 22] on p "Save" at bounding box center [629, 22] width 12 height 6
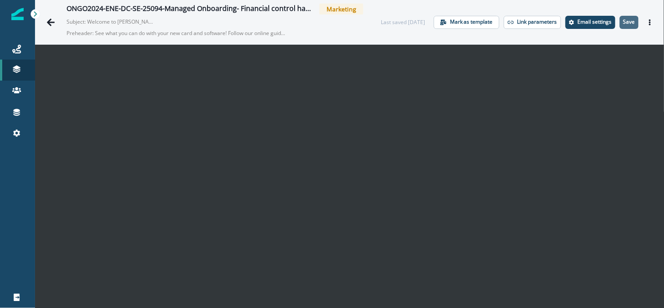
click at [623, 23] on p "Save" at bounding box center [629, 22] width 12 height 6
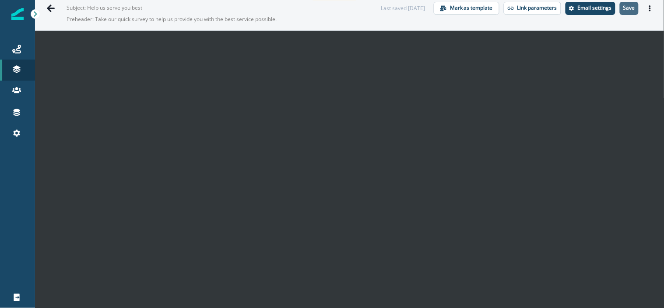
click at [626, 11] on button "Save" at bounding box center [629, 8] width 19 height 13
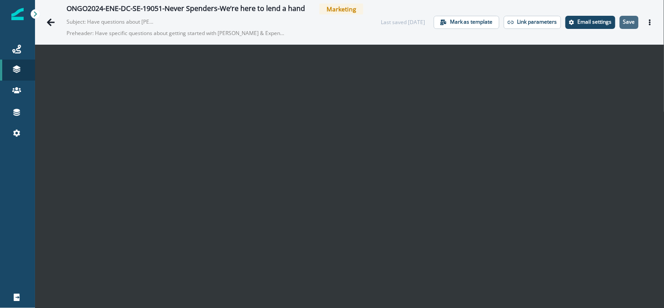
click at [629, 28] on button "Save" at bounding box center [629, 22] width 19 height 13
click at [624, 22] on p "Save" at bounding box center [629, 22] width 12 height 6
click at [624, 23] on p "Save" at bounding box center [629, 22] width 12 height 6
click at [623, 20] on p "Save" at bounding box center [629, 22] width 12 height 6
click at [623, 22] on p "Save" at bounding box center [629, 22] width 12 height 6
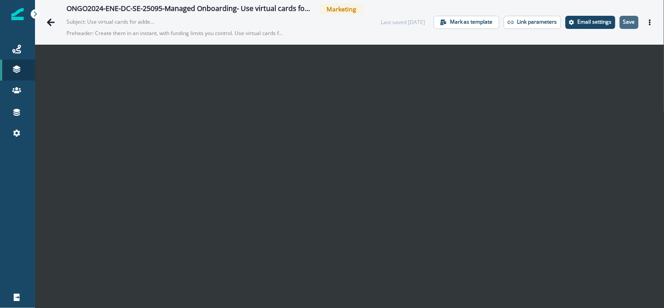
click at [624, 19] on p "Save" at bounding box center [629, 22] width 12 height 6
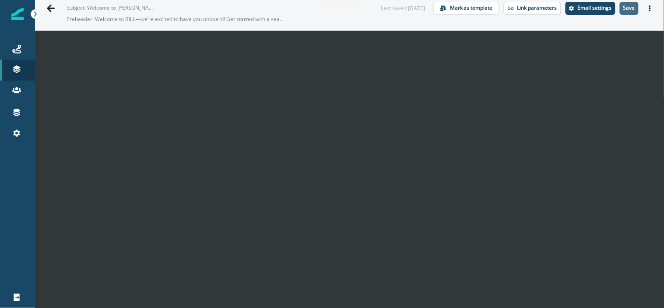
click at [624, 3] on button "Save" at bounding box center [629, 8] width 19 height 13
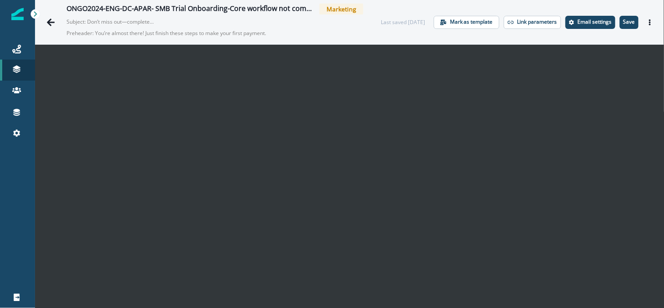
click at [612, 25] on div "Last saved [DATE] Mark as template Link parameters Email settings Save Preview …" at bounding box center [519, 22] width 276 height 13
click at [623, 23] on p "Save" at bounding box center [629, 22] width 12 height 6
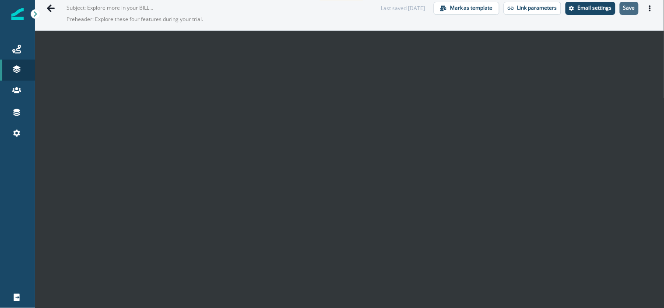
click at [623, 7] on p "Save" at bounding box center [629, 8] width 12 height 6
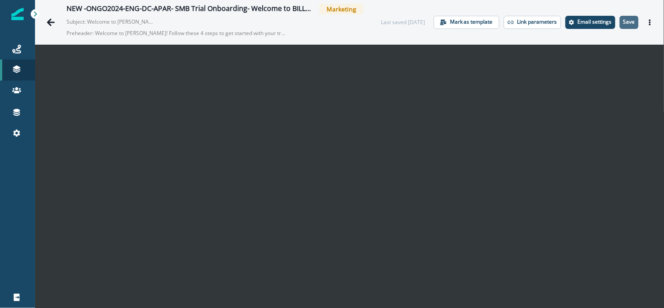
click at [626, 21] on p "Save" at bounding box center [629, 22] width 12 height 6
click at [627, 23] on p "Save" at bounding box center [629, 22] width 12 height 6
click at [623, 22] on p "Save" at bounding box center [629, 22] width 12 height 6
click at [623, 16] on button "Save" at bounding box center [629, 22] width 19 height 13
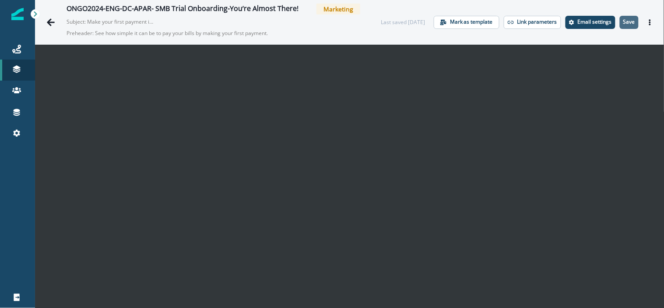
click at [624, 21] on p "Save" at bounding box center [629, 22] width 12 height 6
click at [622, 26] on button "Save" at bounding box center [629, 22] width 19 height 13
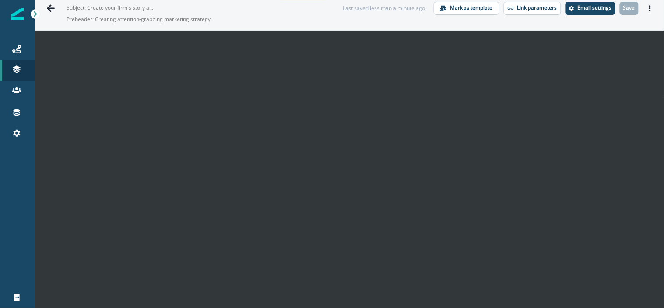
scroll to position [14, 0]
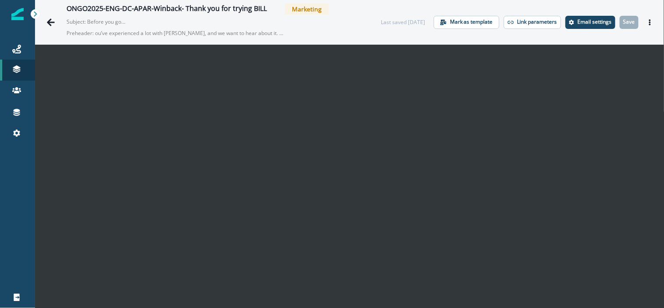
scroll to position [14, 0]
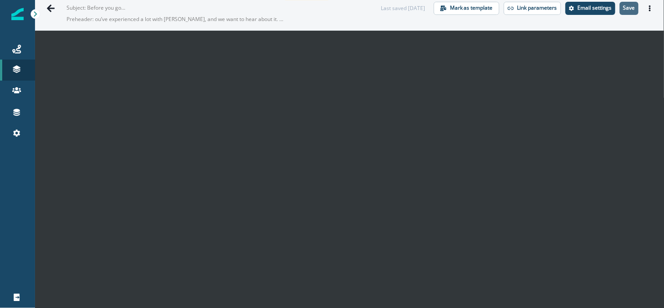
click at [623, 8] on p "Save" at bounding box center [629, 8] width 12 height 6
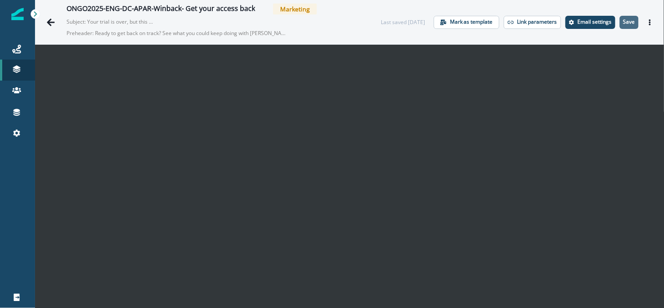
click at [623, 20] on p "Save" at bounding box center [629, 22] width 12 height 6
click at [620, 17] on button "Save" at bounding box center [629, 22] width 19 height 13
click at [623, 20] on p "Save" at bounding box center [629, 22] width 12 height 6
click at [623, 22] on p "Save" at bounding box center [629, 22] width 12 height 6
click at [620, 25] on button "Save" at bounding box center [629, 22] width 19 height 13
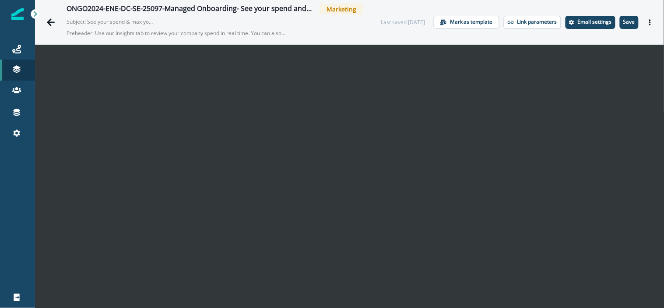
click at [632, 25] on div "Last saved [DATE] Mark as template Link parameters Email settings Save Preview …" at bounding box center [519, 22] width 276 height 13
click at [623, 19] on p "Save" at bounding box center [629, 22] width 12 height 6
click at [623, 21] on p "Save" at bounding box center [629, 22] width 12 height 6
click at [623, 24] on p "Save" at bounding box center [629, 22] width 12 height 6
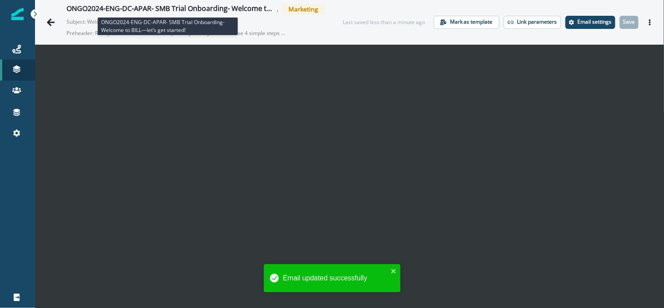
click at [232, 9] on div "ONGO2024-ENG-DC-APAR- SMB Trial Onboarding- Welcome to BILL—let’s get started!" at bounding box center [171, 9] width 208 height 10
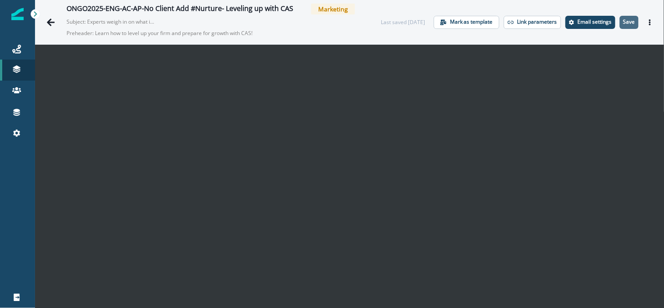
click at [623, 21] on p "Save" at bounding box center [629, 22] width 12 height 6
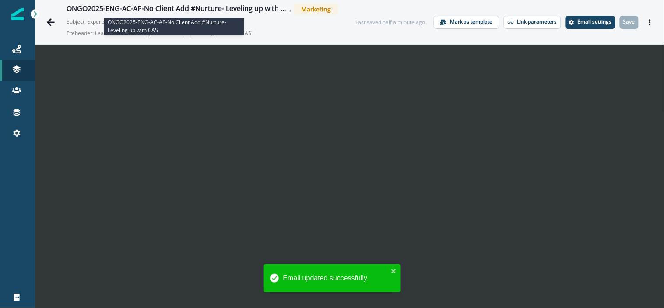
click at [182, 7] on div "ONGO2025-ENG-AC-AP-No Client Add #Nurture- Leveling up with CAS" at bounding box center [177, 9] width 221 height 10
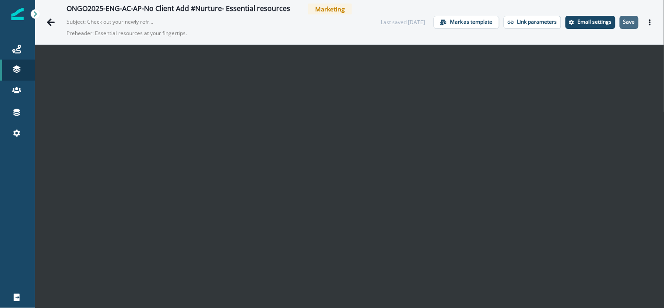
click at [626, 24] on p "Save" at bounding box center [629, 22] width 12 height 6
click at [624, 23] on p "Save" at bounding box center [629, 22] width 12 height 6
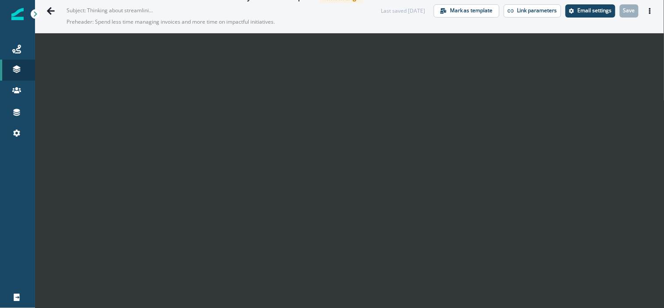
scroll to position [14, 0]
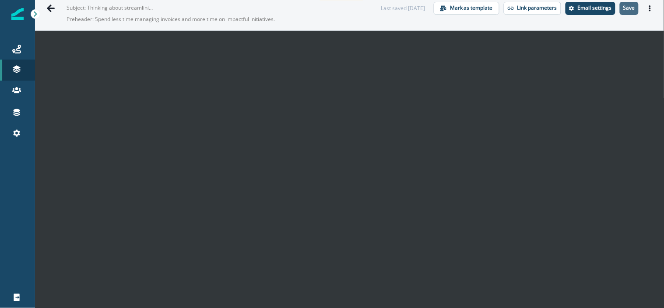
click at [626, 5] on p "Save" at bounding box center [629, 8] width 12 height 6
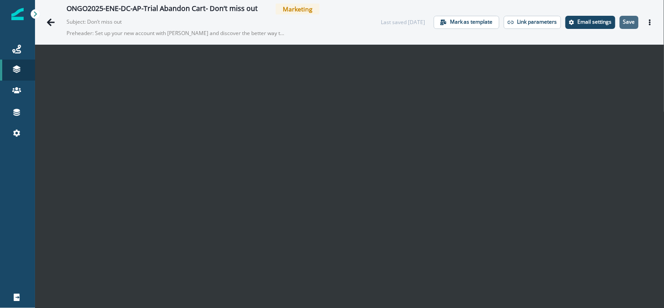
click at [623, 16] on button "Save" at bounding box center [629, 22] width 19 height 13
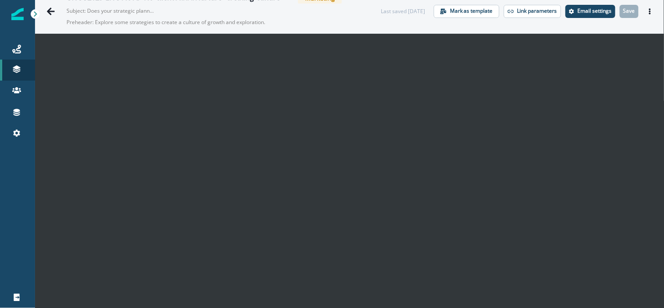
scroll to position [14, 0]
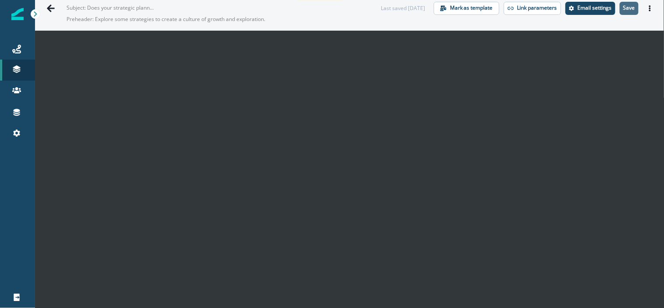
click at [623, 7] on p "Save" at bounding box center [629, 8] width 12 height 6
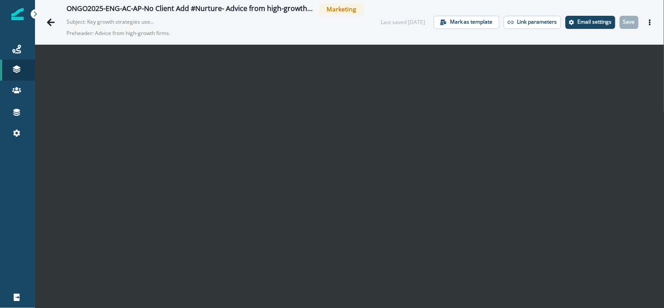
scroll to position [14, 0]
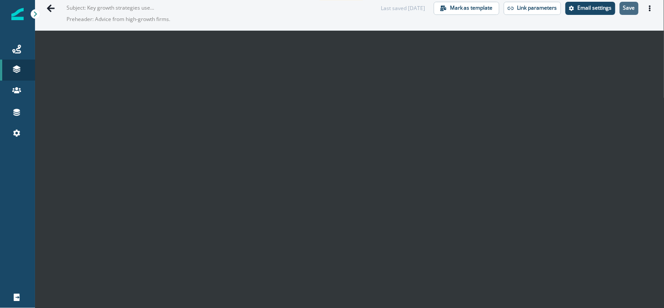
click at [626, 10] on p "Save" at bounding box center [629, 8] width 12 height 6
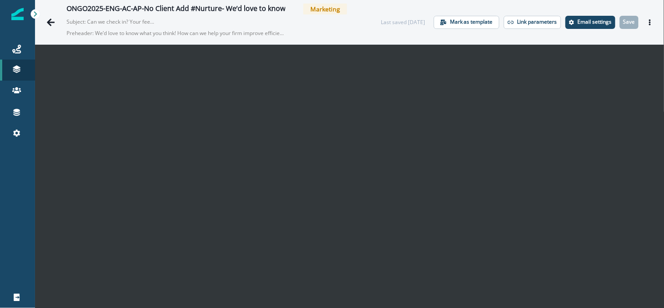
scroll to position [14, 0]
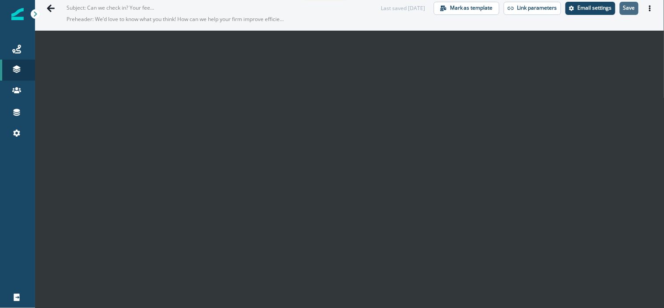
click at [627, 6] on p "Save" at bounding box center [629, 8] width 12 height 6
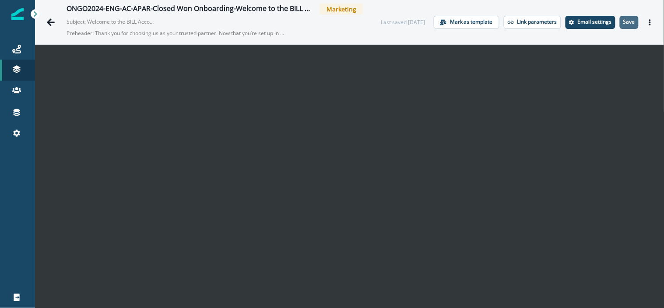
click at [620, 27] on button "Save" at bounding box center [629, 22] width 19 height 13
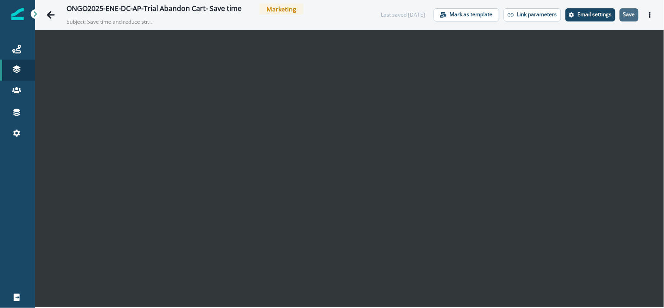
click at [625, 13] on p "Save" at bounding box center [629, 14] width 12 height 6
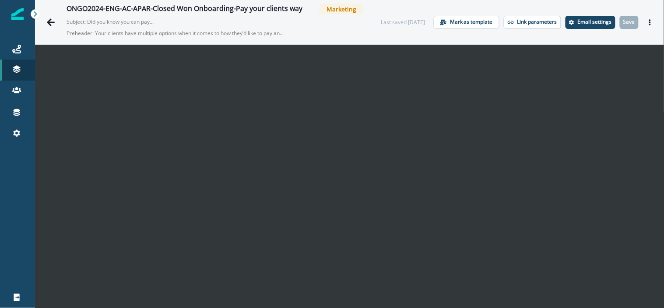
scroll to position [14, 0]
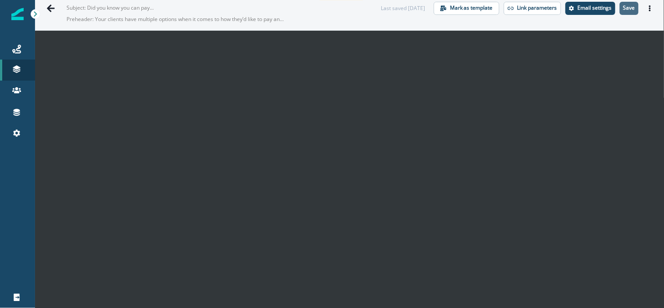
click at [624, 6] on p "Save" at bounding box center [629, 8] width 12 height 6
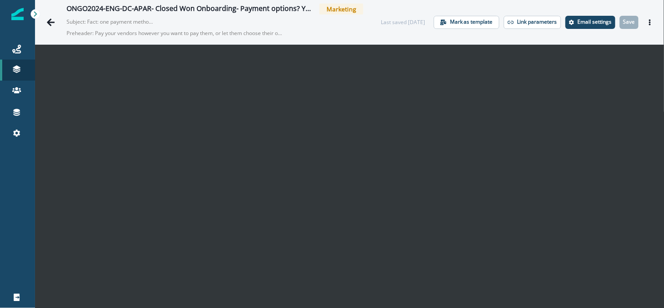
scroll to position [14, 0]
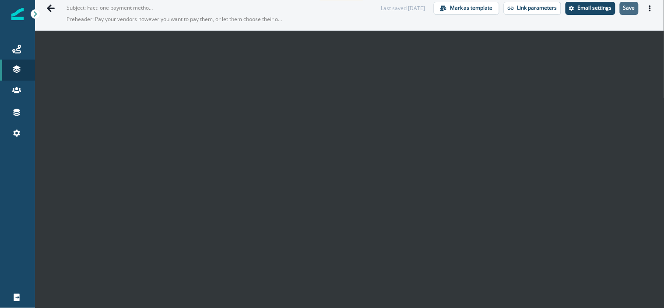
click at [625, 7] on p "Save" at bounding box center [629, 8] width 12 height 6
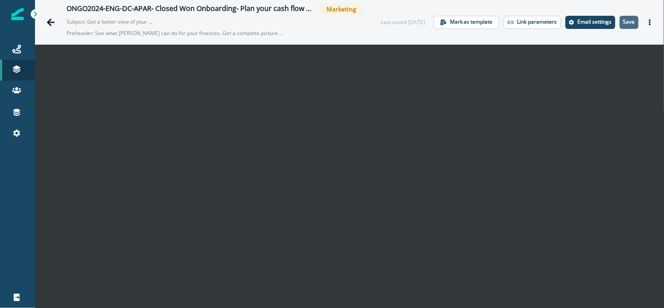
click at [625, 24] on p "Save" at bounding box center [629, 22] width 12 height 6
click at [620, 22] on button "Save" at bounding box center [629, 22] width 19 height 13
click at [609, 26] on div "Last saved 10 months ago Mark as template Link parameters Email settings Save P…" at bounding box center [519, 22] width 276 height 13
click at [620, 27] on button "Save" at bounding box center [629, 22] width 19 height 13
click at [623, 19] on p "Save" at bounding box center [629, 22] width 12 height 6
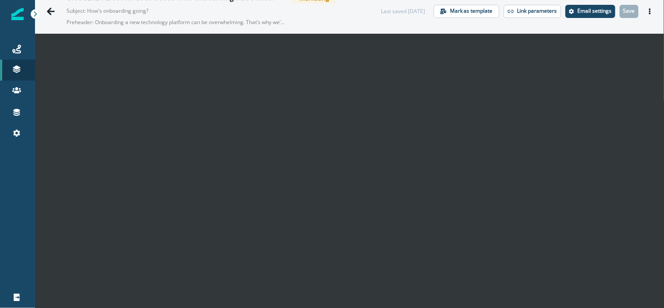
scroll to position [14, 0]
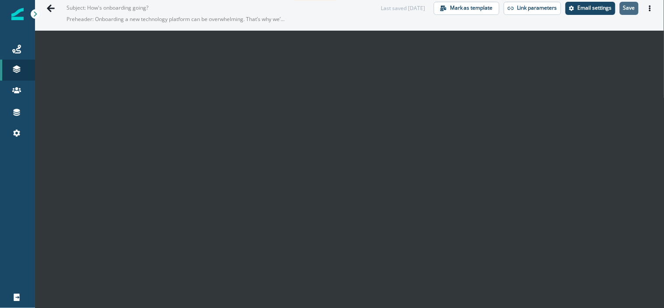
click at [623, 8] on p "Save" at bounding box center [629, 8] width 12 height 6
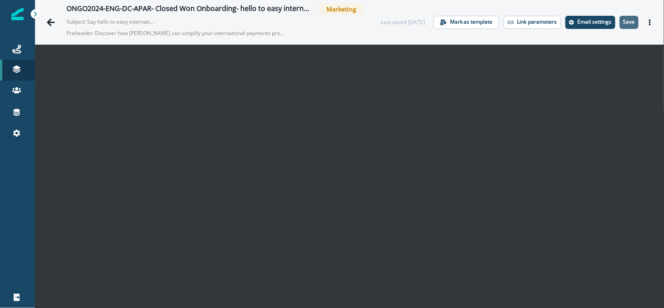
click at [624, 25] on button "Save" at bounding box center [629, 22] width 19 height 13
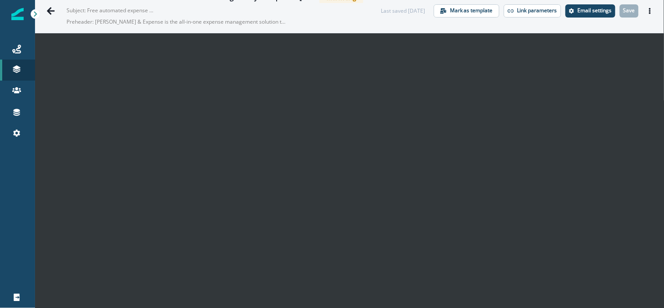
scroll to position [14, 0]
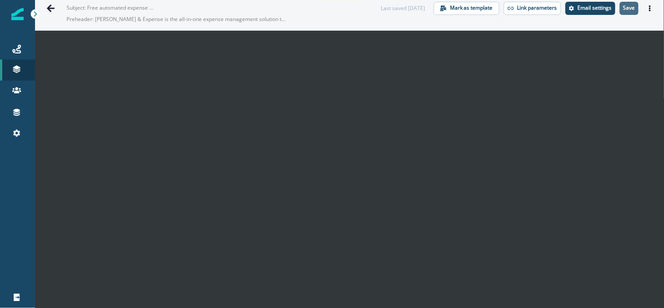
click at [620, 11] on button "Save" at bounding box center [629, 8] width 19 height 13
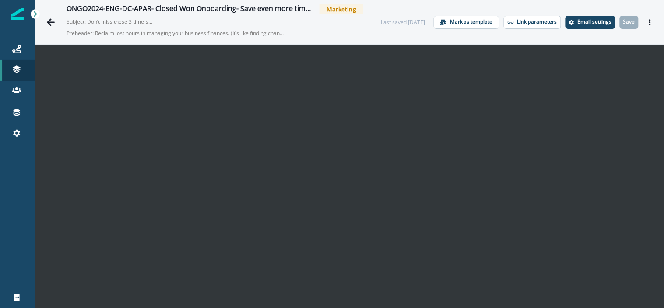
scroll to position [14, 0]
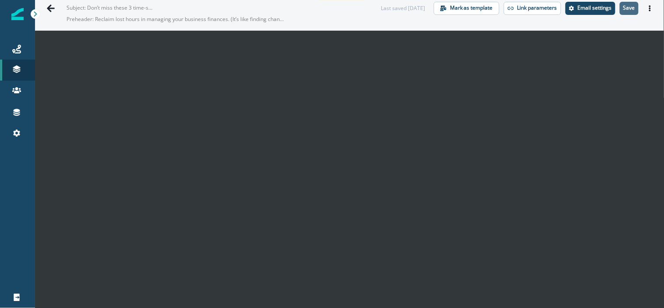
click at [623, 9] on p "Save" at bounding box center [629, 8] width 12 height 6
